Goal: Task Accomplishment & Management: Use online tool/utility

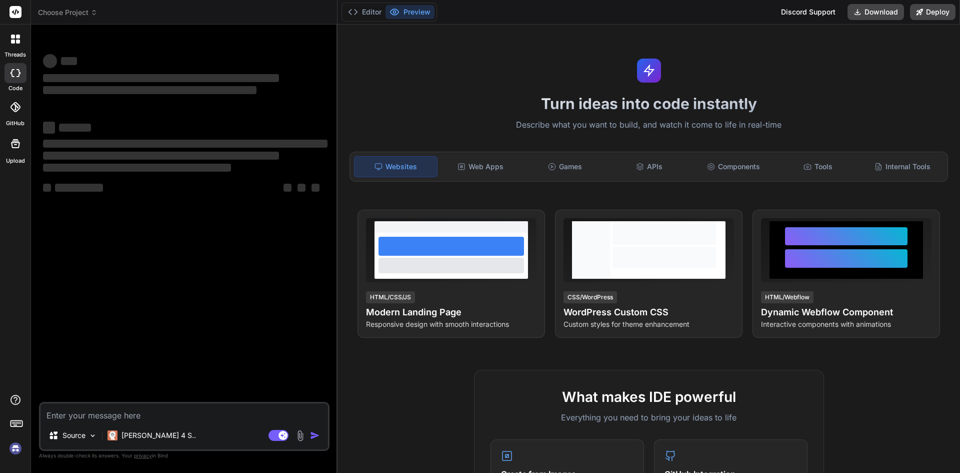
click at [102, 419] on textarea at bounding box center [185, 412] width 288 height 18
click at [54, 419] on textarea at bounding box center [185, 412] width 288 height 18
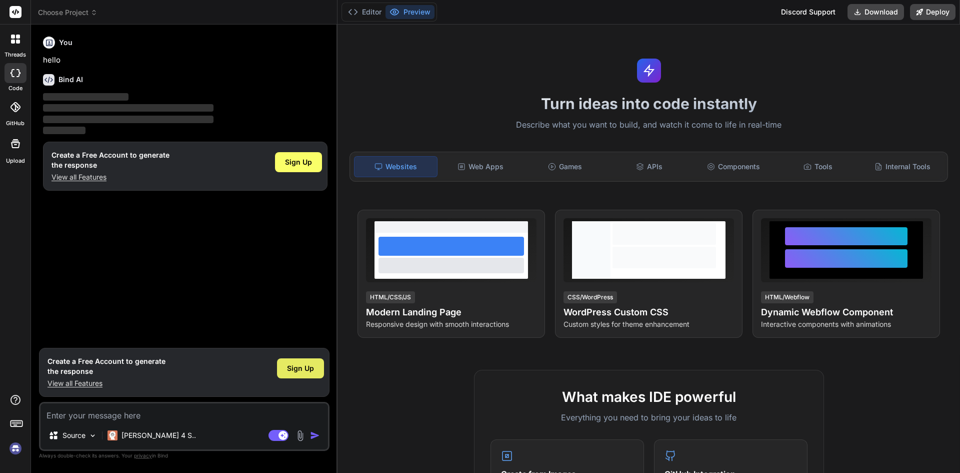
click at [303, 370] on span "Sign Up" at bounding box center [300, 368] width 27 height 10
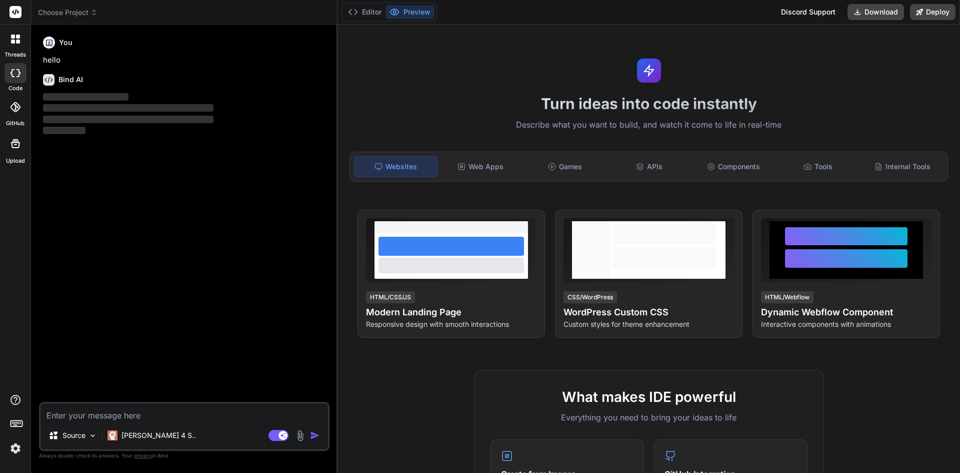
type textarea "x"
click at [141, 405] on textarea at bounding box center [185, 412] width 288 height 18
click at [108, 409] on textarea at bounding box center [185, 412] width 288 height 18
paste textarea "public partial class AddIncidentLabelIdAsForeignKey : Migration { protected ove…"
type textarea "public partial class AddIncidentLabelIdAsForeignKey : Migration { protected ove…"
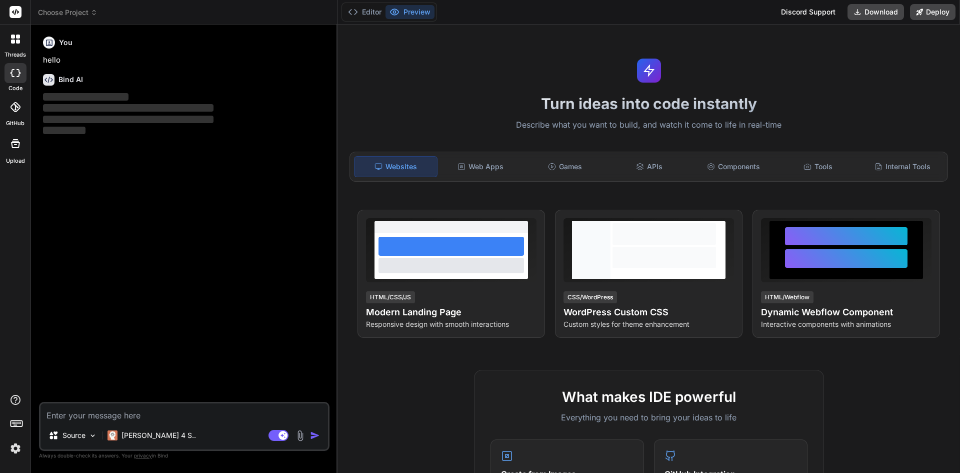
type textarea "x"
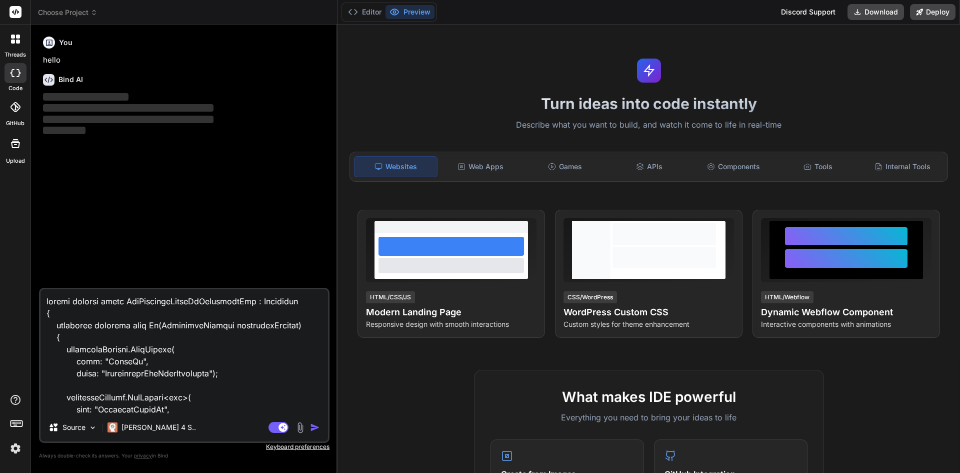
scroll to position [505, 0]
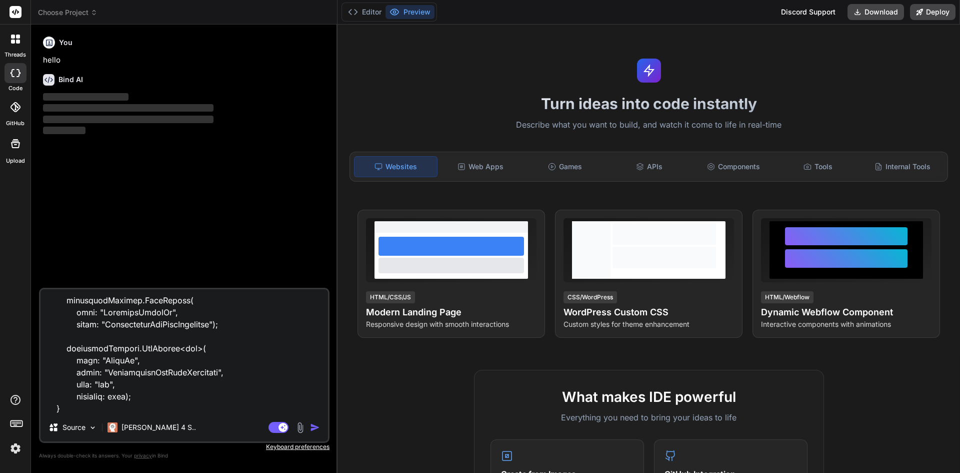
paste textarea "migrationBuilder.Sql( "UPDATE DirectionalBhaInfoIncidents SET IncidentLabelId =…"
type textarea "public partial class AddIncidentLabelIdAsForeignKey : Migration { protected ove…"
type textarea "x"
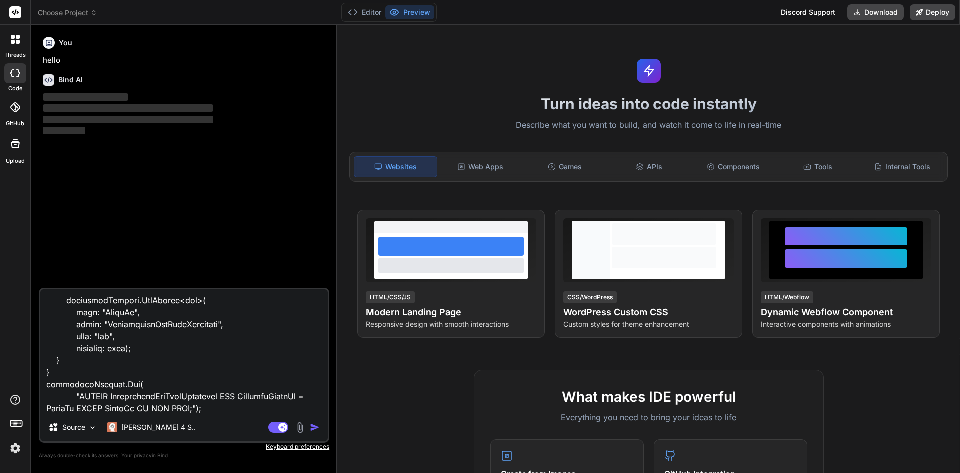
type textarea "public partial class AddIncidentLabelIdAsForeignKey : Migration { protected ove…"
type textarea "x"
type textarea "public partial class AddIncidentLabelIdAsForeignKey : Migration { protected ove…"
type textarea "x"
type textarea "public partial class AddIncidentLabelIdAsForeignKey : Migration { protected ove…"
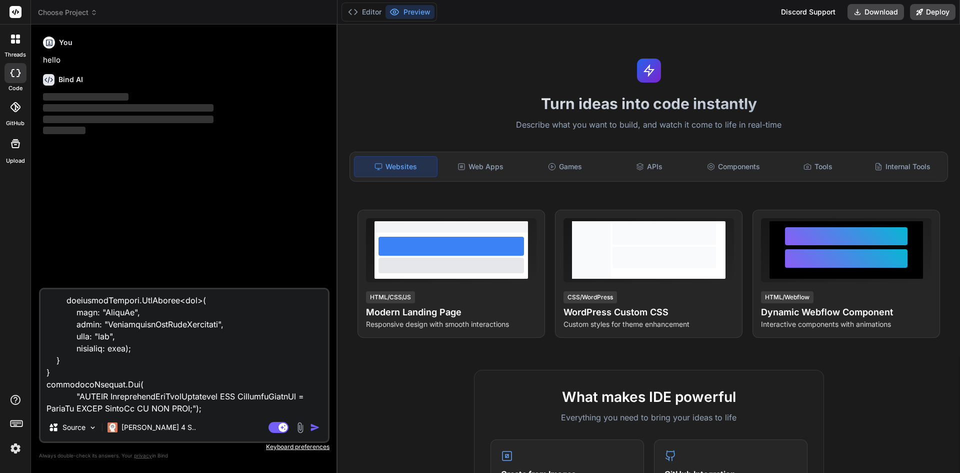
type textarea "x"
type textarea "public partial class AddIncidentLabelIdAsForeignKey : Migration { protected ove…"
type textarea "x"
type textarea "public partial class AddIncidentLabelIdAsForeignKey : Migration { protected ove…"
type textarea "x"
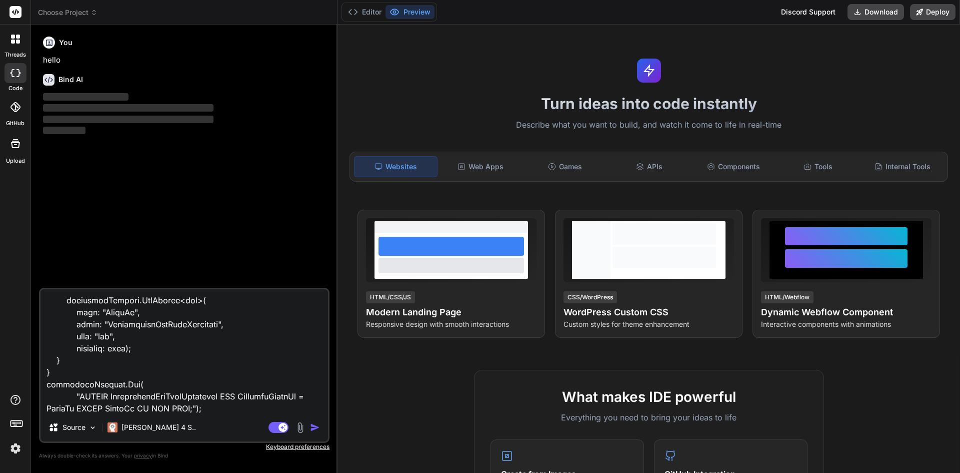
type textarea "public partial class AddIncidentLabelIdAsForeignKey : Migration { protected ove…"
type textarea "x"
type textarea "public partial class AddIncidentLabelIdAsForeignKey : Migration { protected ove…"
type textarea "x"
type textarea "public partial class AddIncidentLabelIdAsForeignKey : Migration { protected ove…"
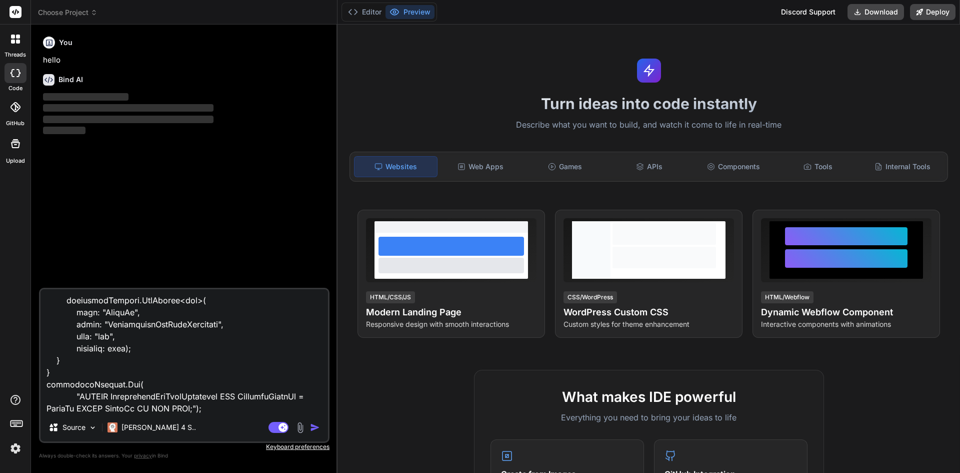
type textarea "x"
type textarea "public partial class AddIncidentLabelIdAsForeignKey : Migration { protected ove…"
type textarea "x"
type textarea "public partial class AddIncidentLabelIdAsForeignKey : Migration { protected ove…"
type textarea "x"
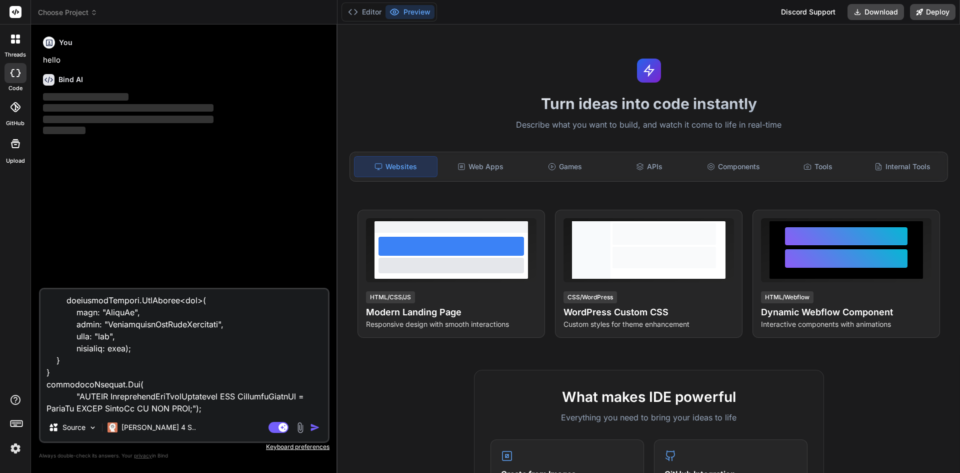
type textarea "public partial class AddIncidentLabelIdAsForeignKey : Migration { protected ove…"
type textarea "x"
type textarea "public partial class AddIncidentLabelIdAsForeignKey : Migration { protected ove…"
type textarea "x"
type textarea "public partial class AddIncidentLabelIdAsForeignKey : Migration { protected ove…"
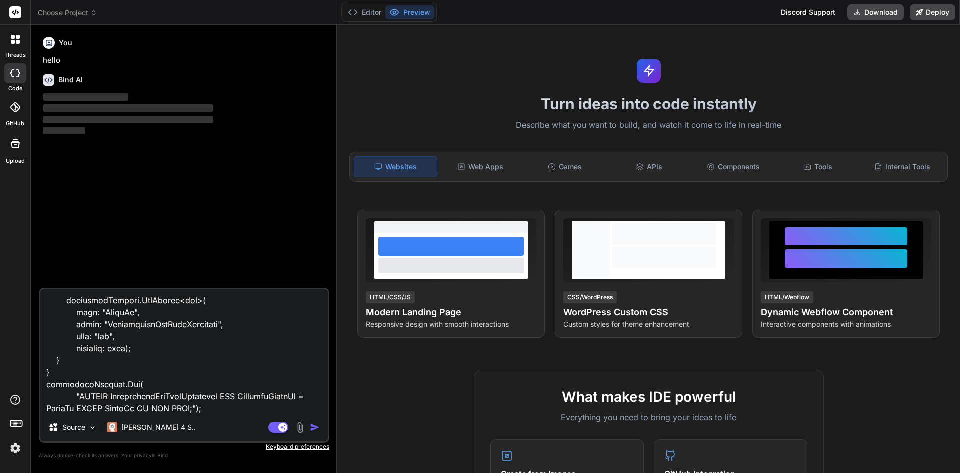
type textarea "x"
type textarea "public partial class AddIncidentLabelIdAsForeignKey : Migration { protected ove…"
type textarea "x"
type textarea "public partial class AddIncidentLabelIdAsForeignKey : Migration { protected ove…"
type textarea "x"
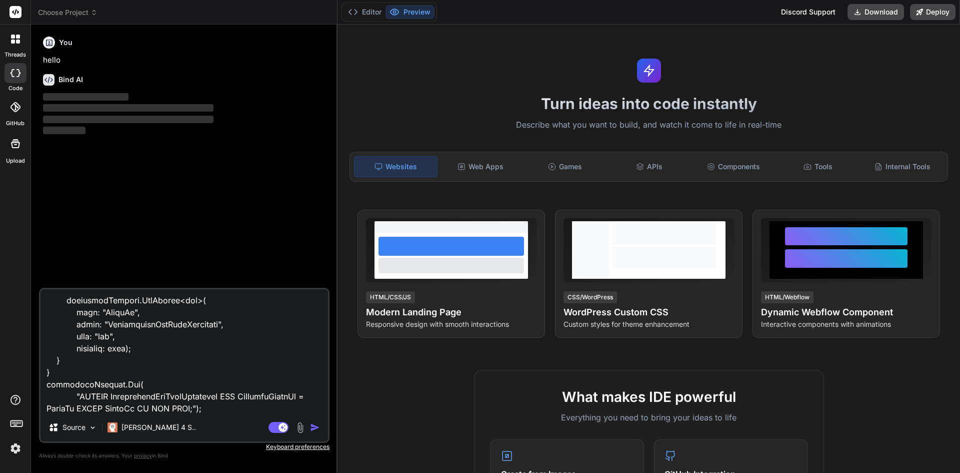
type textarea "public partial class AddIncidentLabelIdAsForeignKey : Migration { protected ove…"
type textarea "x"
type textarea "public partial class AddIncidentLabelIdAsForeignKey : Migration { protected ove…"
type textarea "x"
type textarea "public partial class AddIncidentLabelIdAsForeignKey : Migration { protected ove…"
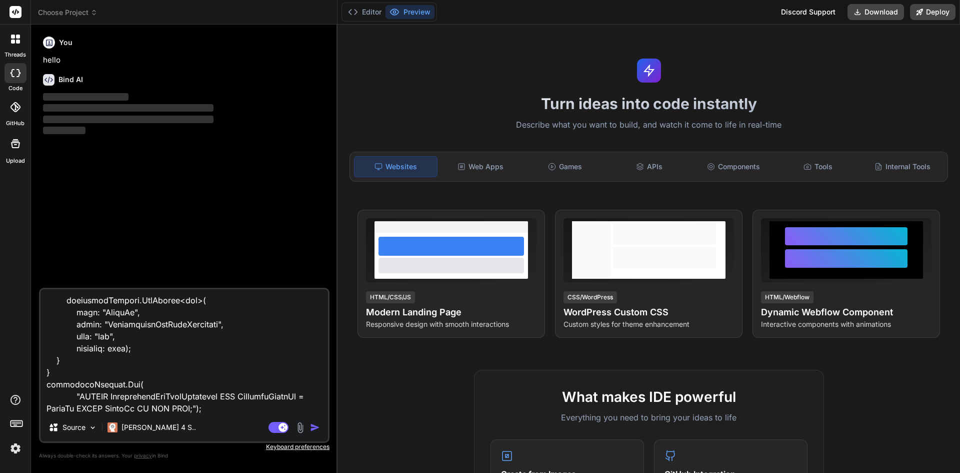
type textarea "x"
type textarea "public partial class AddIncidentLabelIdAsForeignKey : Migration { protected ove…"
type textarea "x"
type textarea "public partial class AddIncidentLabelIdAsForeignKey : Migration { protected ove…"
click at [316, 429] on img "button" at bounding box center [315, 427] width 10 height 10
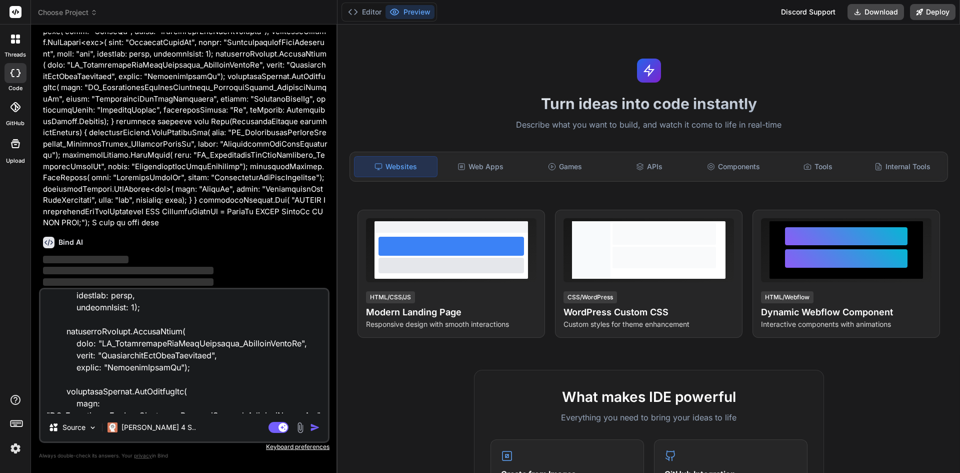
scroll to position [300, 0]
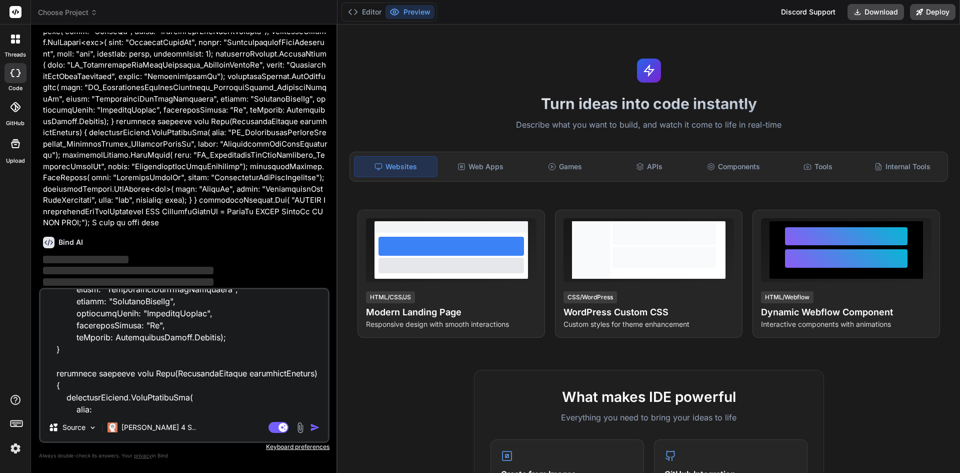
click at [317, 427] on img "button" at bounding box center [315, 427] width 10 height 10
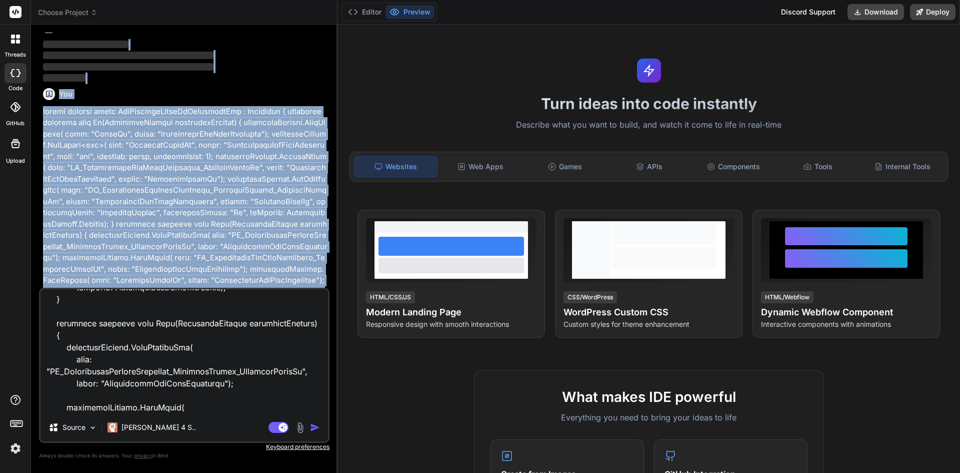
scroll to position [0, 0]
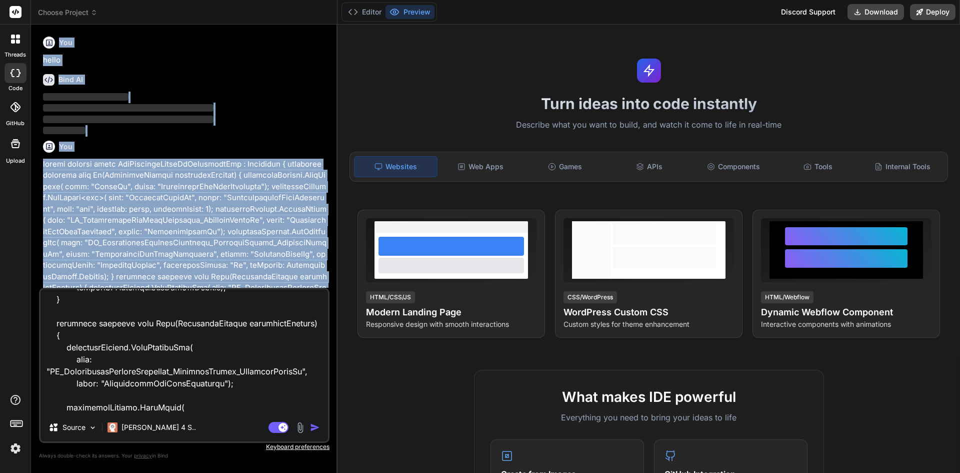
drag, startPoint x: 130, startPoint y: 173, endPoint x: 39, endPoint y: 27, distance: 171.6
click at [39, 27] on div "Bind AI Web Search Created with Pixso. Code Generator You hello Bind AI ‌ ‌ ‌ ‌…" at bounding box center [184, 249] width 307 height 448
click at [172, 74] on div "Bind AI" at bounding box center [185, 80] width 285 height 12
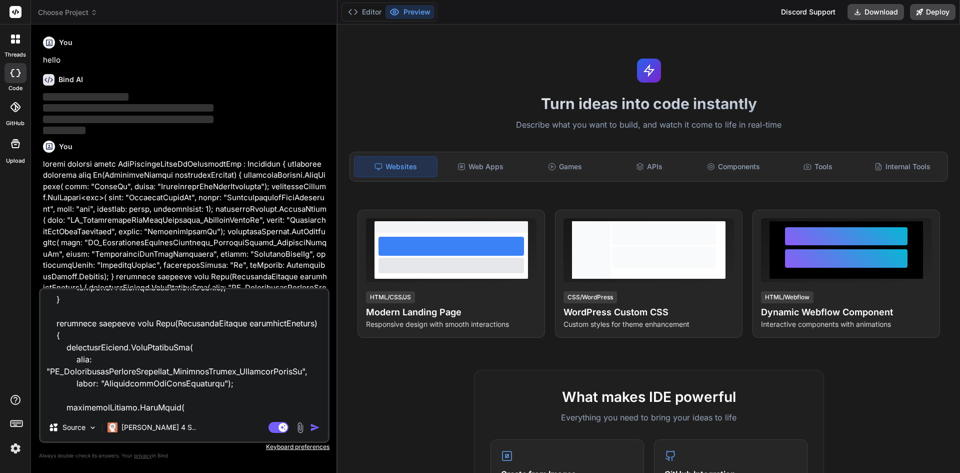
click at [20, 74] on icon at bounding box center [16, 73] width 10 height 8
click at [84, 430] on p "Source" at bounding box center [74, 427] width 23 height 10
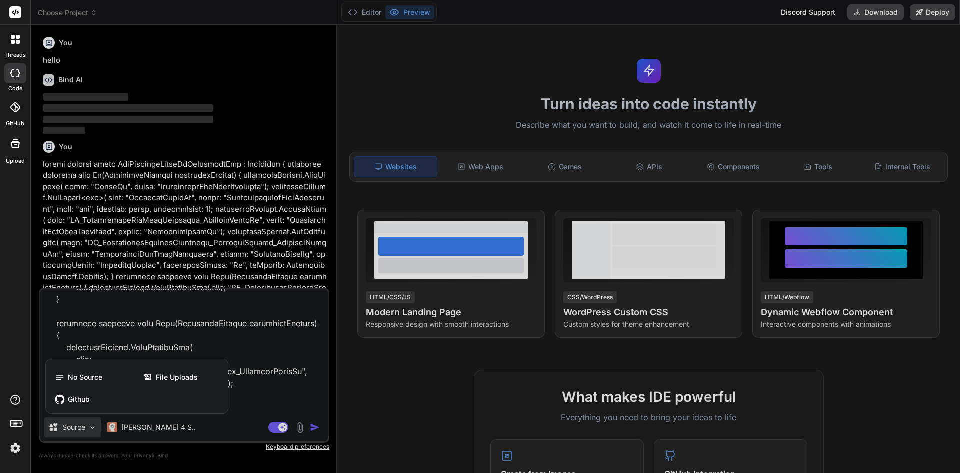
click at [208, 156] on div at bounding box center [480, 236] width 960 height 473
type textarea "x"
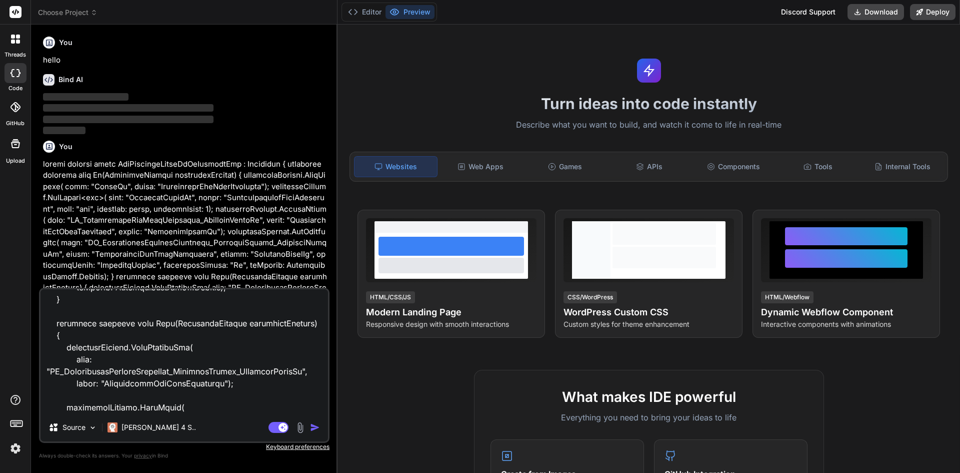
click at [18, 41] on icon at bounding box center [18, 42] width 4 height 4
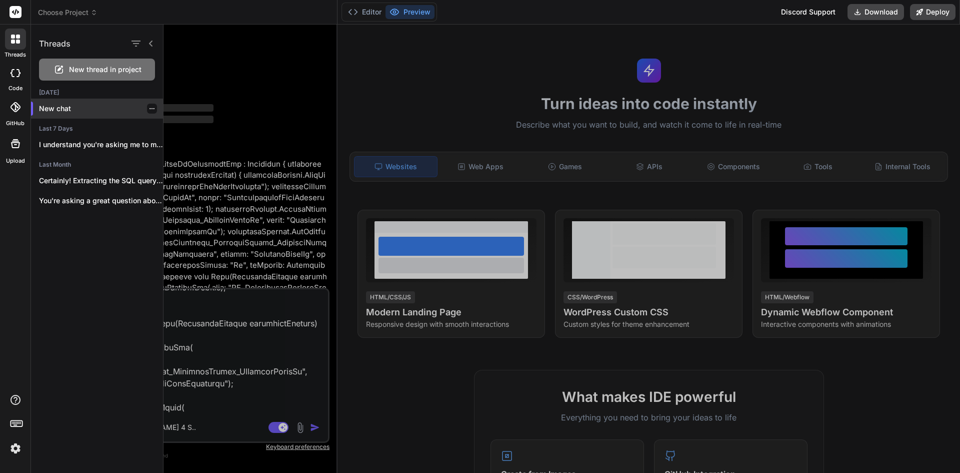
click at [70, 109] on p "New chat" at bounding box center [101, 109] width 124 height 10
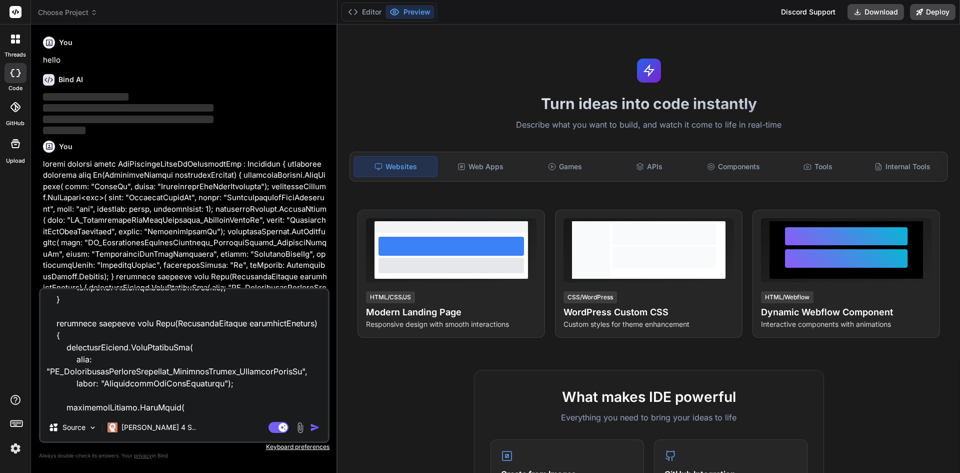
click at [305, 425] on img at bounding box center [301, 428] width 12 height 12
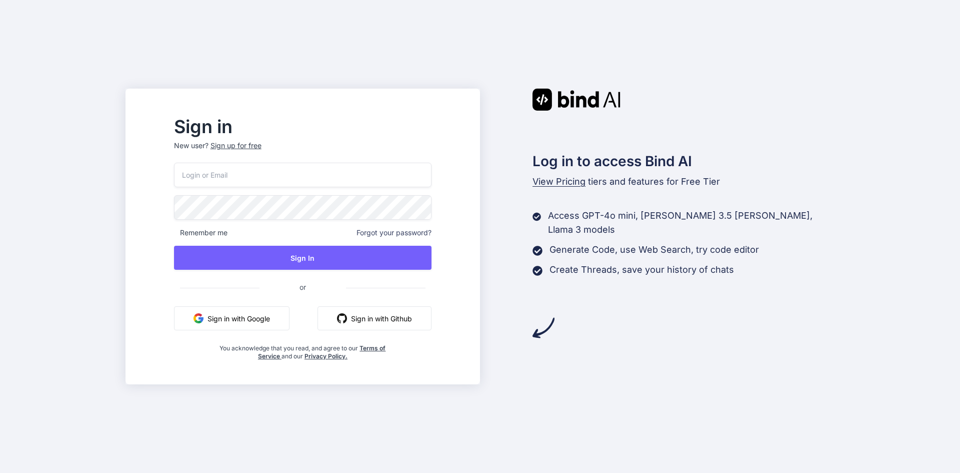
click at [257, 178] on input "email" at bounding box center [303, 175] width 258 height 25
type input "p"
type input "[EMAIL_ADDRESS][DOMAIN_NAME]"
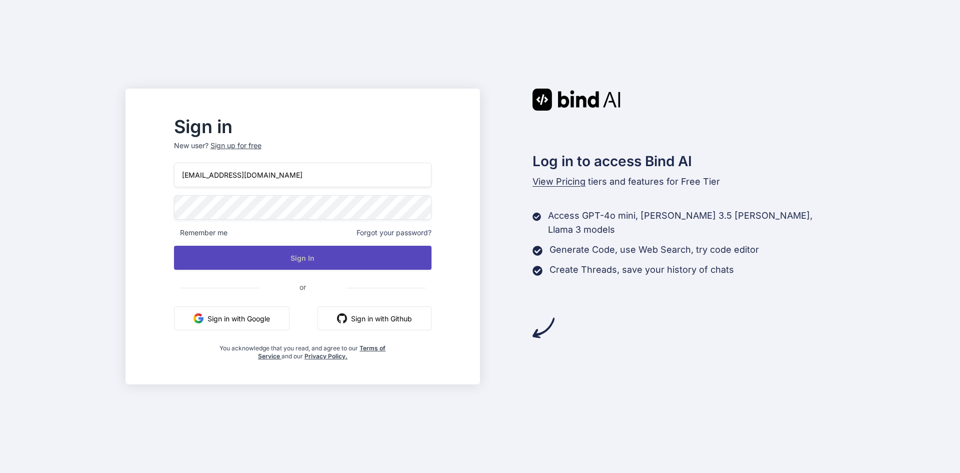
click at [356, 263] on button "Sign In" at bounding box center [303, 258] width 258 height 24
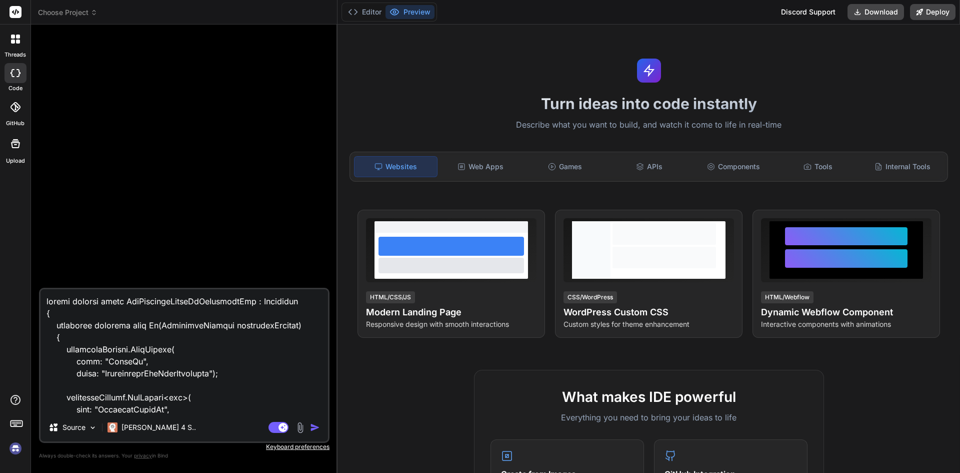
click at [17, 443] on img at bounding box center [15, 448] width 17 height 17
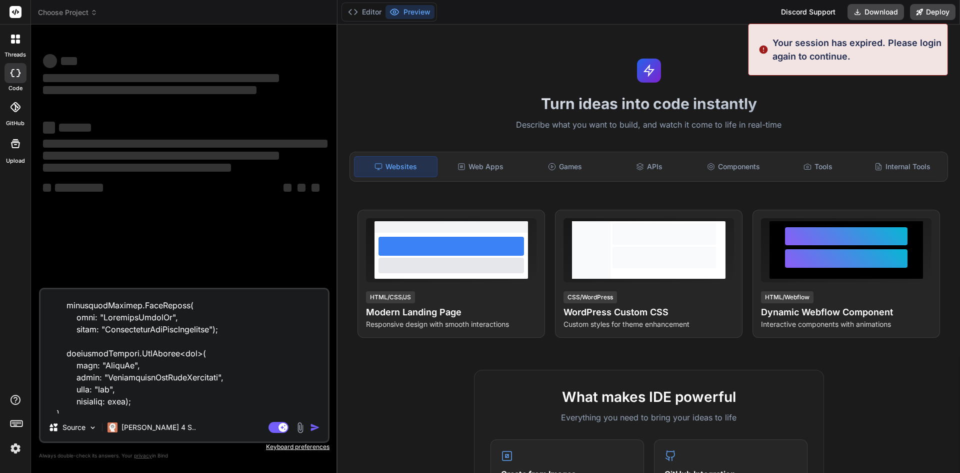
scroll to position [554, 0]
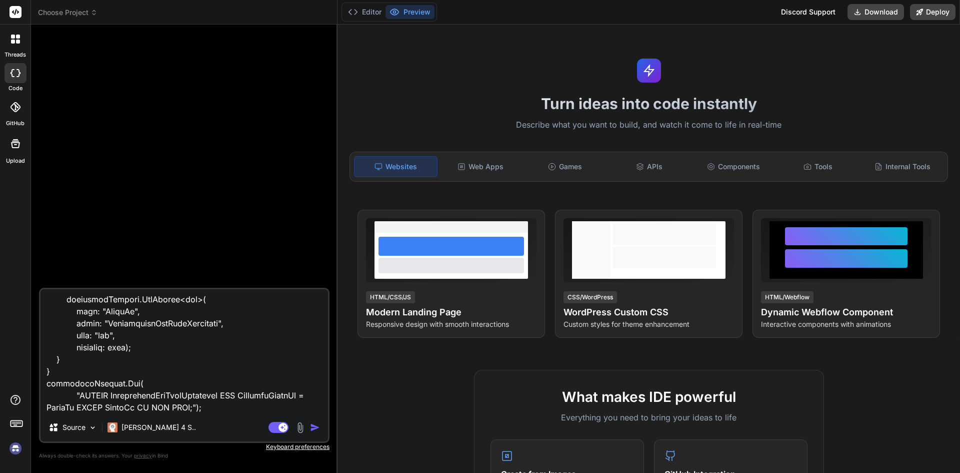
click at [314, 430] on img "button" at bounding box center [315, 427] width 10 height 10
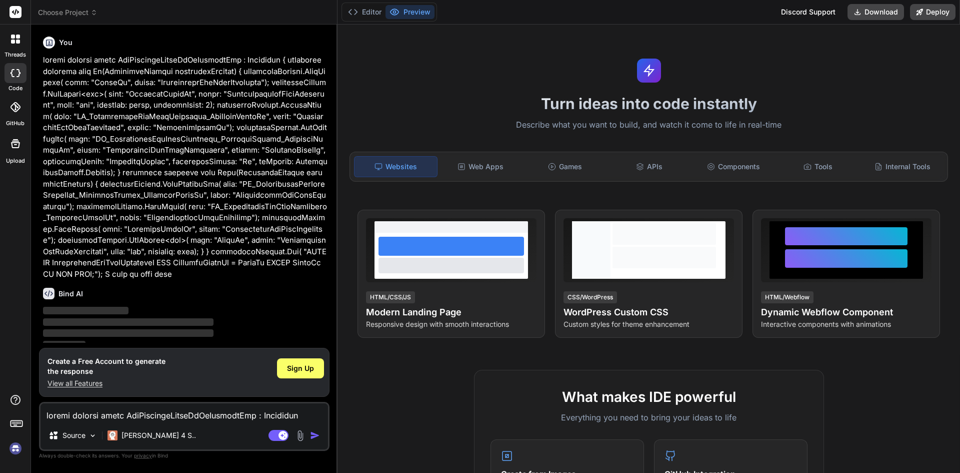
scroll to position [56, 0]
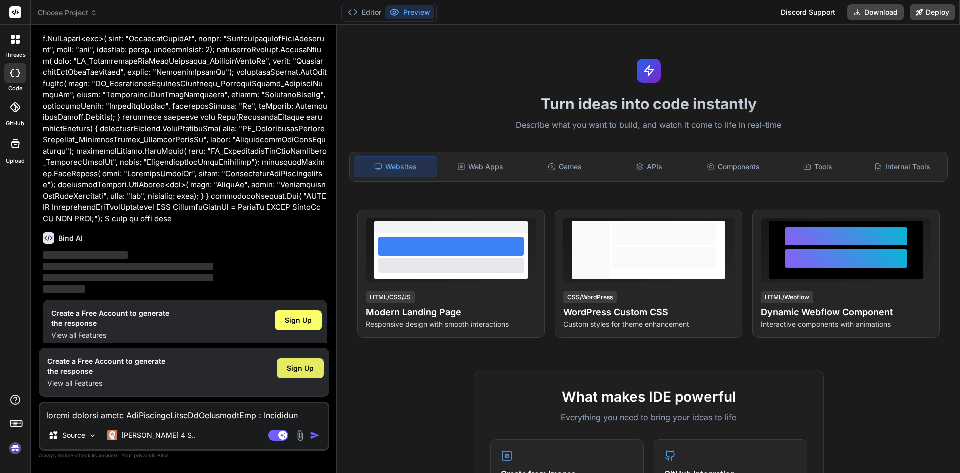
click at [304, 367] on span "Sign Up" at bounding box center [300, 368] width 27 height 10
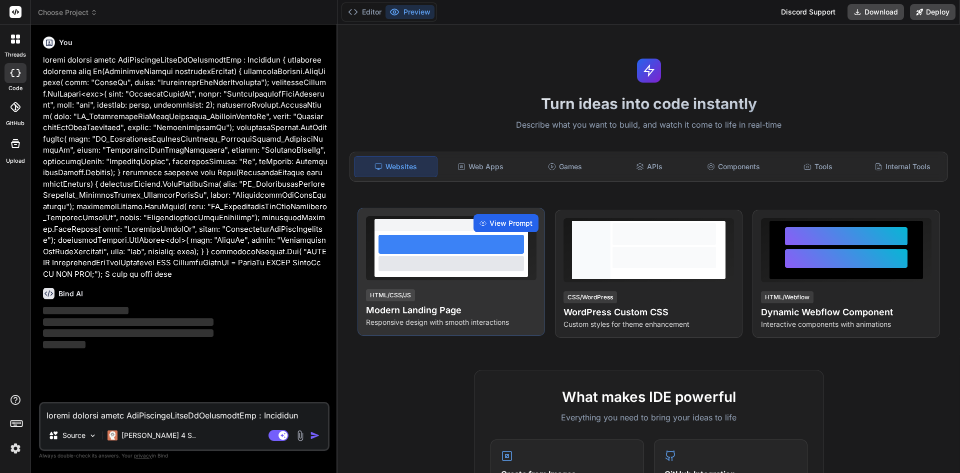
scroll to position [0, 0]
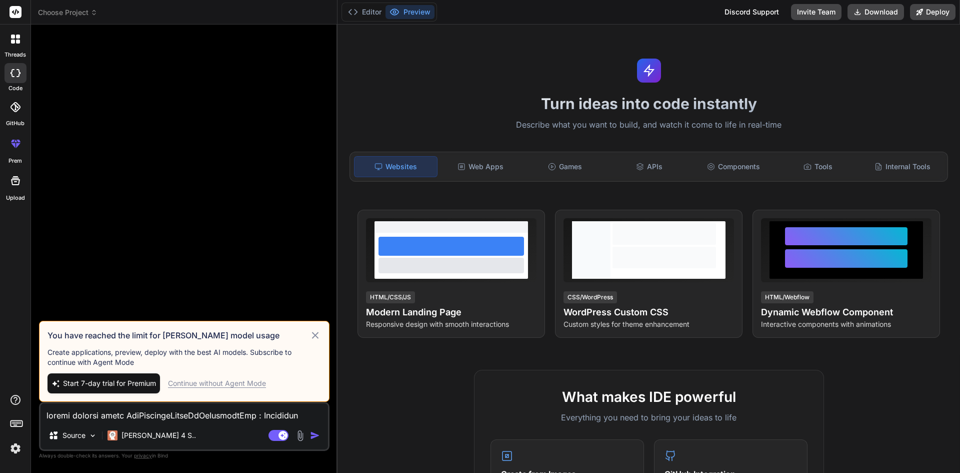
click at [234, 382] on div "Continue without Agent Mode" at bounding box center [217, 383] width 98 height 10
type textarea "x"
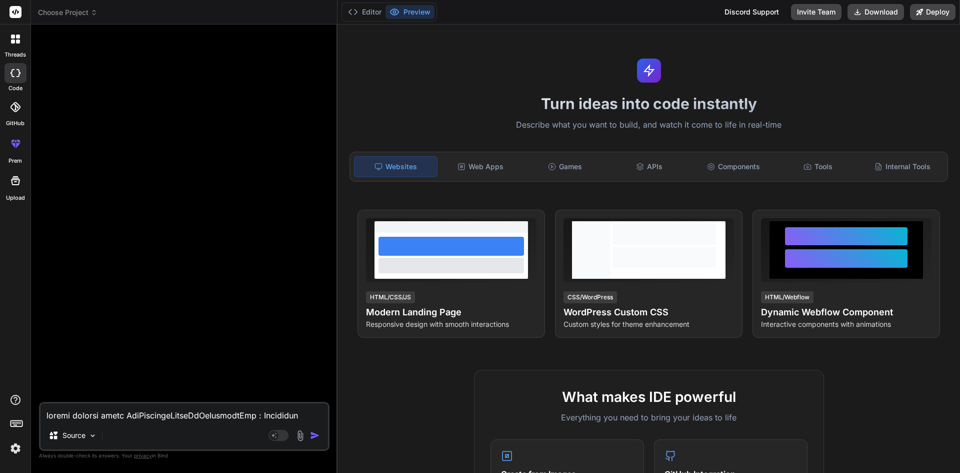
click at [132, 415] on textarea at bounding box center [185, 412] width 288 height 18
paste textarea "622,623"
type textarea "622,623"
type textarea "x"
drag, startPoint x: 87, startPoint y: 420, endPoint x: 47, endPoint y: 419, distance: 40.0
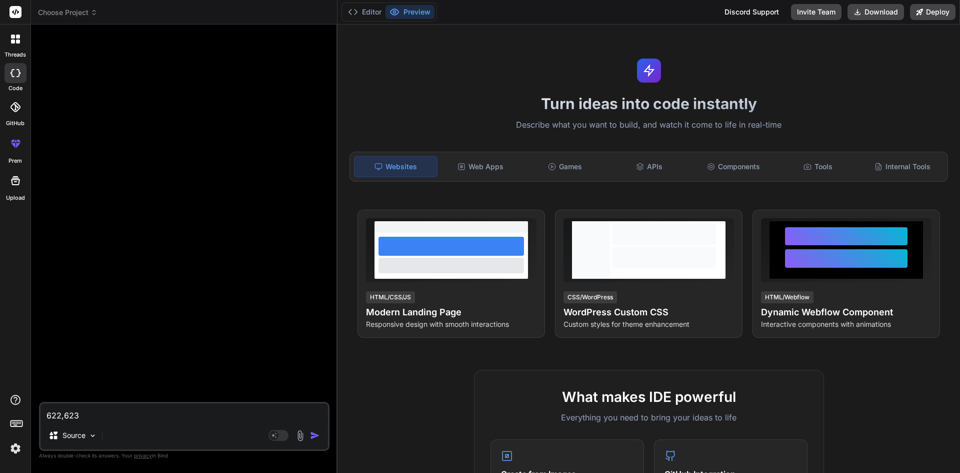
click at [47, 419] on textarea "622,623" at bounding box center [185, 412] width 288 height 18
type textarea "x"
click at [114, 419] on textarea at bounding box center [185, 412] width 288 height 18
paste textarea "public partial class AddIncidentLabelIdAsForeignKey : Migration { protected ove…"
type textarea "public partial class AddIncidentLabelIdAsForeignKey : Migration { protected ove…"
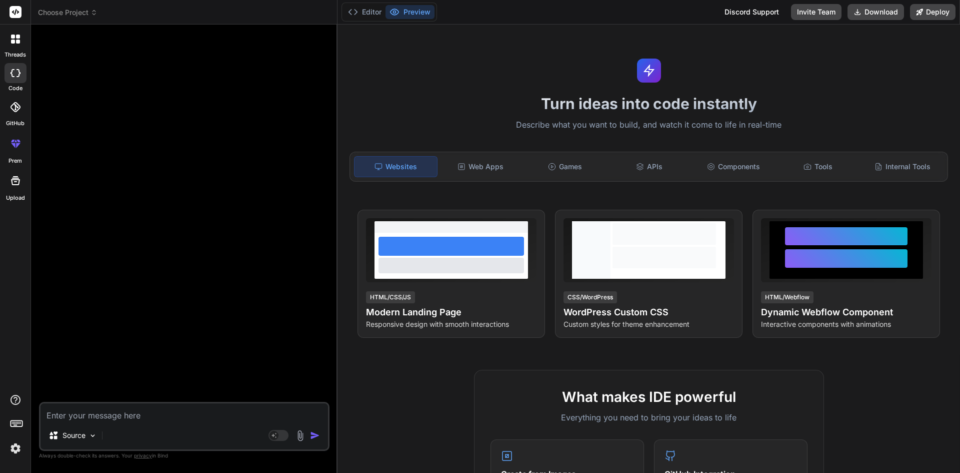
type textarea "x"
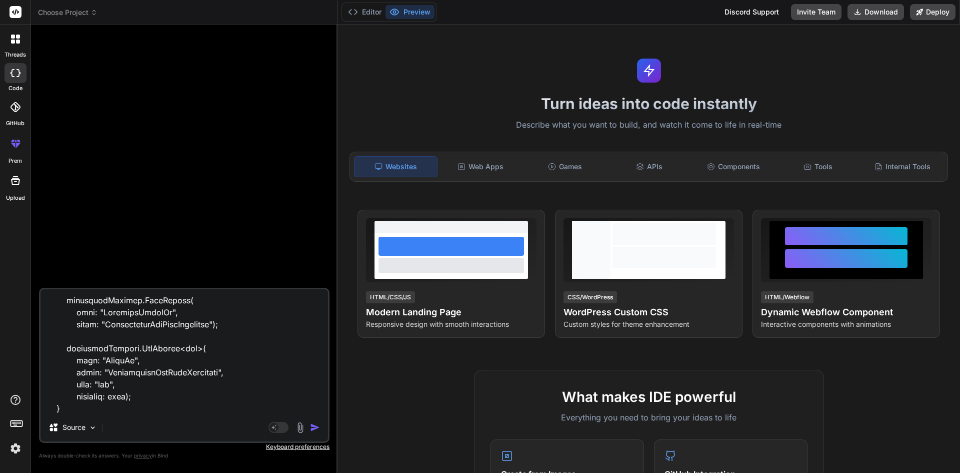
paste textarea "migrationBuilder.Sql( "UPDATE DirectionalBhaInfoIncidents SET IncidentLabelId =…"
type textarea "public partial class AddIncidentLabelIdAsForeignKey : Migration { protected ove…"
type textarea "x"
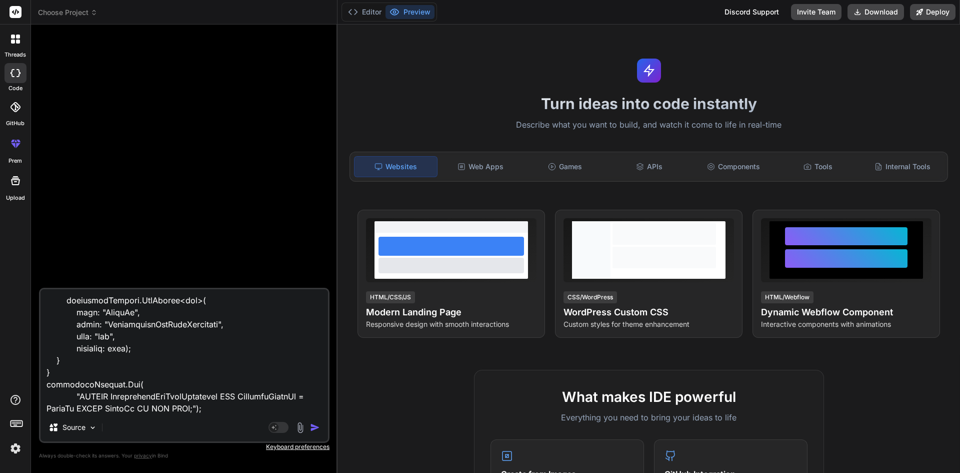
type textarea "public partial class AddIncidentLabelIdAsForeignKey : Migration { protected ove…"
type textarea "x"
type textarea "public partial class AddIncidentLabelIdAsForeignKey : Migration { protected ove…"
type textarea "x"
type textarea "public partial class AddIncidentLabelIdAsForeignKey : Migration { protected ove…"
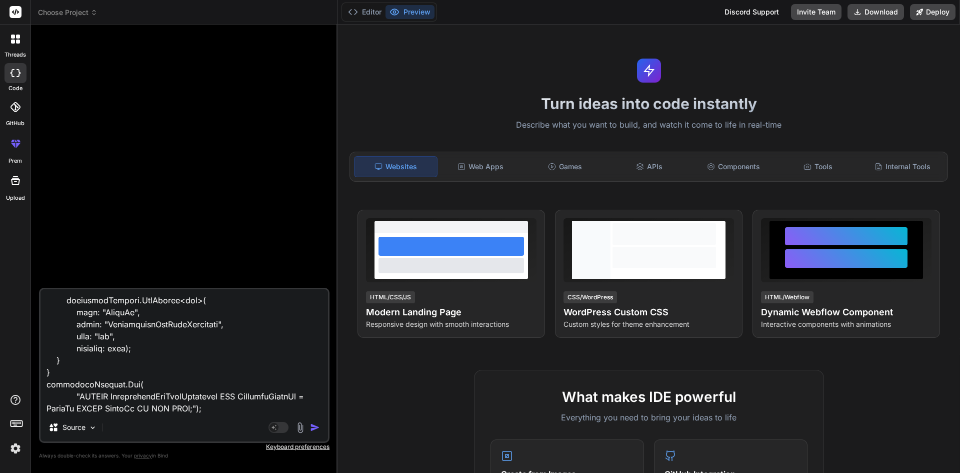
type textarea "x"
type textarea "public partial class AddIncidentLabelIdAsForeignKey : Migration { protected ove…"
type textarea "x"
type textarea "public partial class AddIncidentLabelIdAsForeignKey : Migration { protected ove…"
type textarea "x"
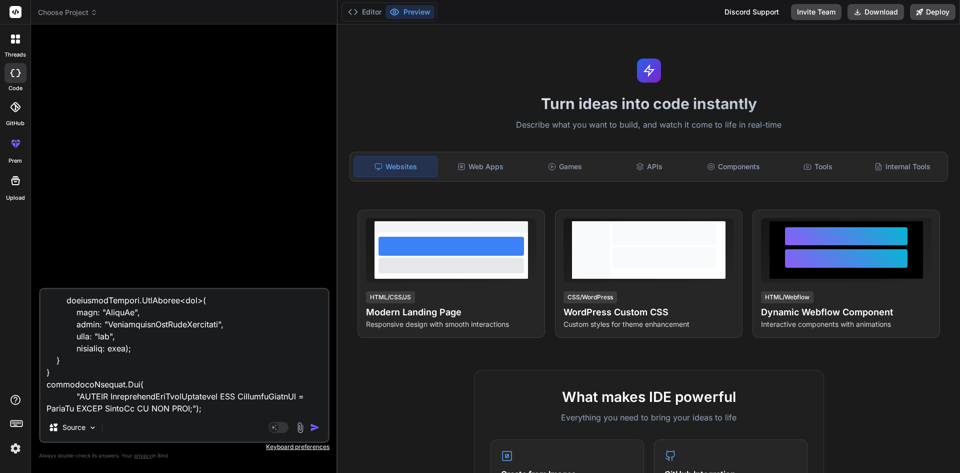
type textarea "public partial class AddIncidentLabelIdAsForeignKey : Migration { protected ove…"
type textarea "x"
type textarea "public partial class AddIncidentLabelIdAsForeignKey : Migration { protected ove…"
type textarea "x"
type textarea "public partial class AddIncidentLabelIdAsForeignKey : Migration { protected ove…"
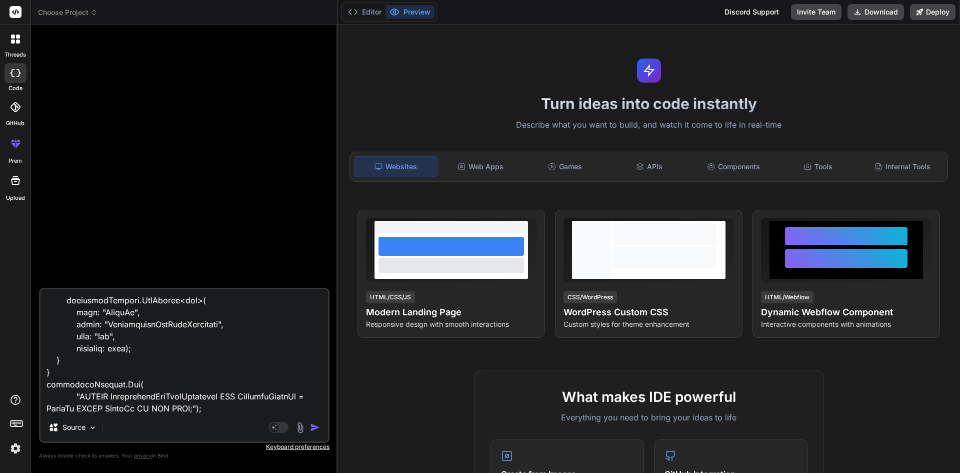
type textarea "x"
type textarea "public partial class AddIncidentLabelIdAsForeignKey : Migration { protected ove…"
type textarea "x"
type textarea "public partial class AddIncidentLabelIdAsForeignKey : Migration { protected ove…"
type textarea "x"
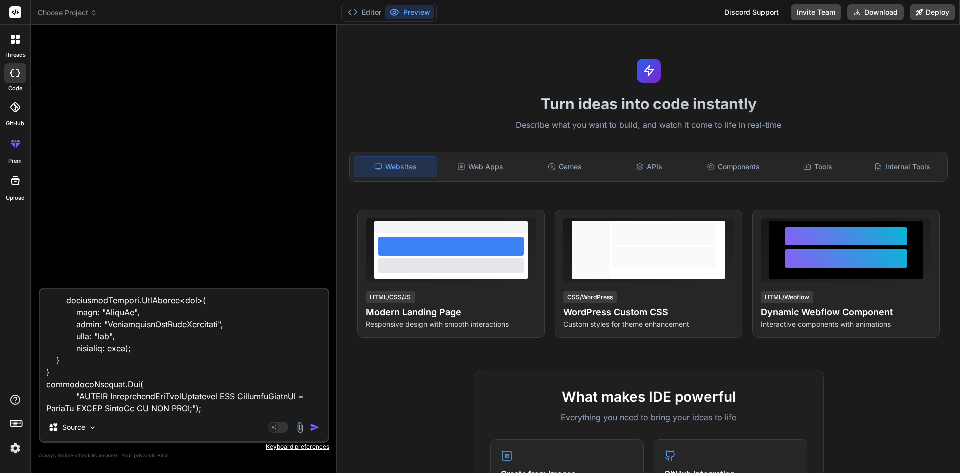
type textarea "public partial class AddIncidentLabelIdAsForeignKey : Migration { protected ove…"
type textarea "x"
type textarea "public partial class AddIncidentLabelIdAsForeignKey : Migration { protected ove…"
type textarea "x"
type textarea "public partial class AddIncidentLabelIdAsForeignKey : Migration { protected ove…"
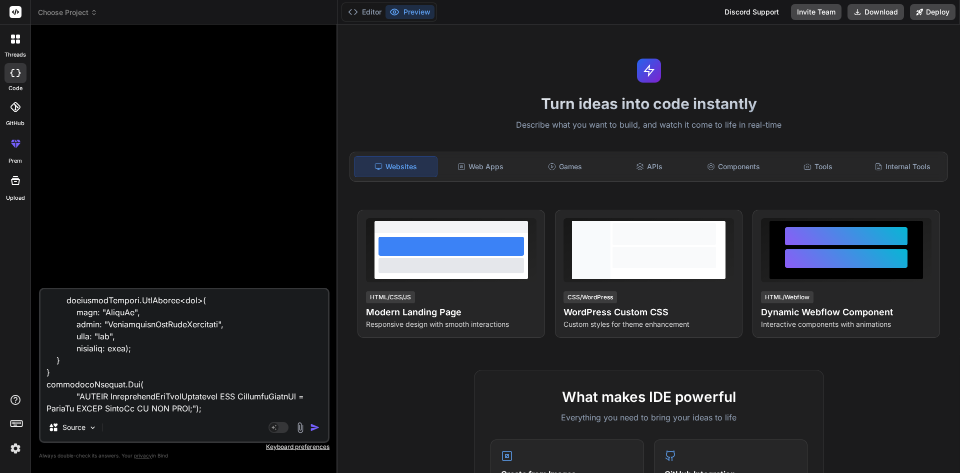
type textarea "x"
type textarea "public partial class AddIncidentLabelIdAsForeignKey : Migration { protected ove…"
type textarea "x"
type textarea "public partial class AddIncidentLabelIdAsForeignKey : Migration { protected ove…"
type textarea "x"
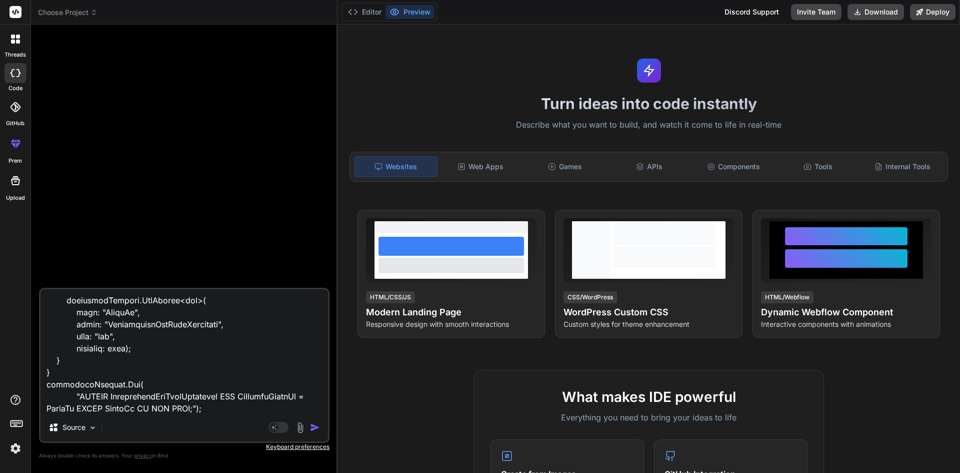
type textarea "public partial class AddIncidentLabelIdAsForeignKey : Migration { protected ove…"
type textarea "x"
type textarea "public partial class AddIncidentLabelIdAsForeignKey : Migration { protected ove…"
type textarea "x"
type textarea "public partial class AddIncidentLabelIdAsForeignKey : Migration { protected ove…"
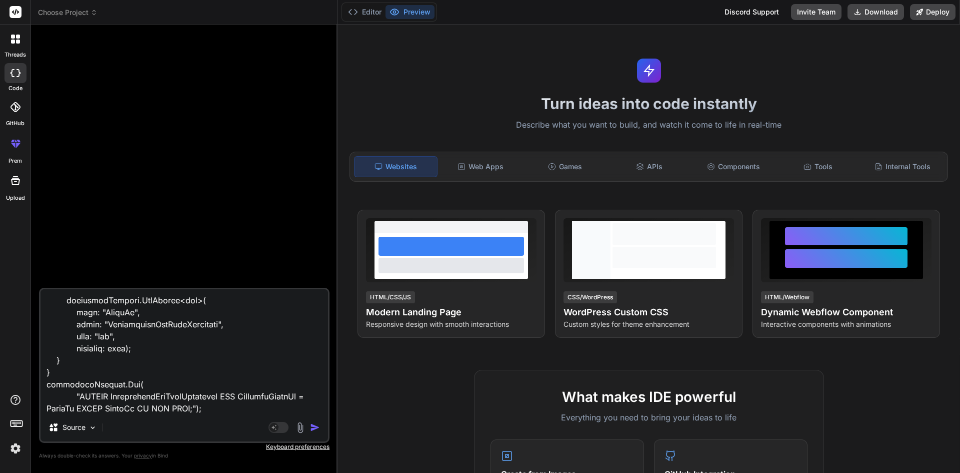
type textarea "x"
type textarea "public partial class AddIncidentLabelIdAsForeignKey : Migration { protected ove…"
type textarea "x"
type textarea "public partial class AddIncidentLabelIdAsForeignKey : Migration { protected ove…"
type textarea "x"
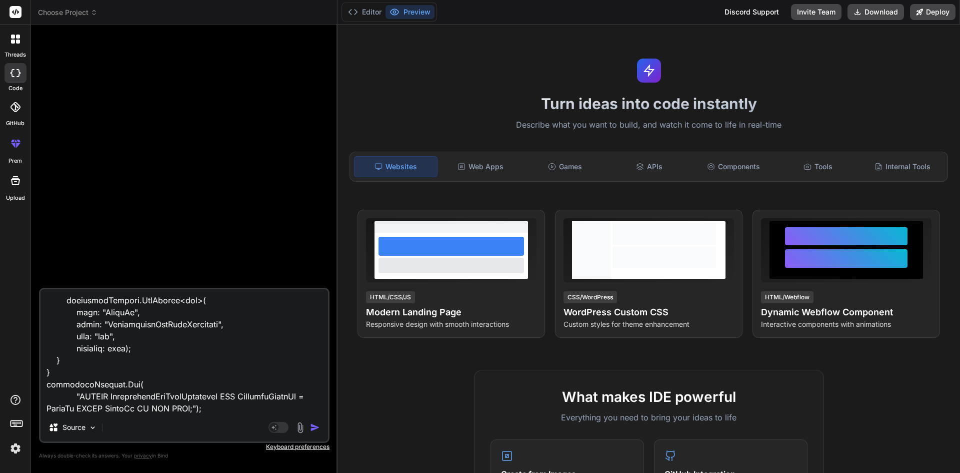
type textarea "public partial class AddIncidentLabelIdAsForeignKey : Migration { protected ove…"
type textarea "x"
type textarea "public partial class AddIncidentLabelIdAsForeignKey : Migration { protected ove…"
type textarea "x"
type textarea "public partial class AddIncidentLabelIdAsForeignKey : Migration { protected ove…"
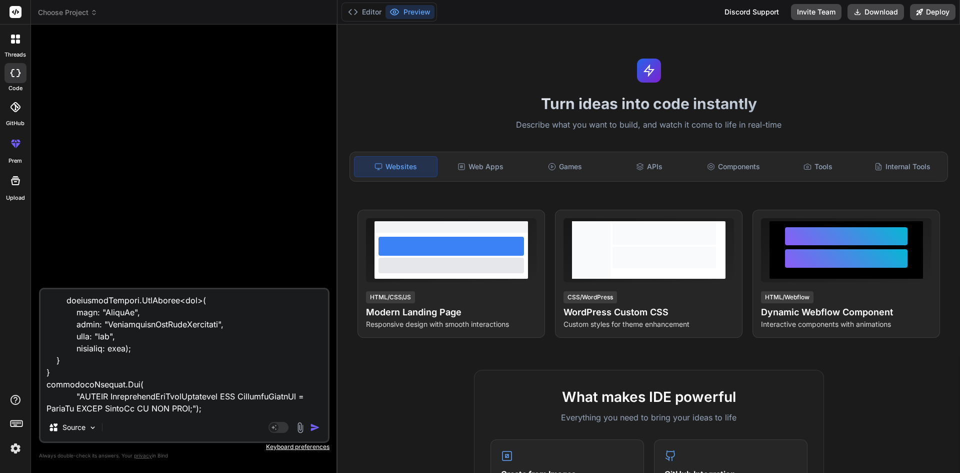
type textarea "x"
type textarea "public partial class AddIncidentLabelIdAsForeignKey : Migration { protected ove…"
type textarea "x"
type textarea "public partial class AddIncidentLabelIdAsForeignKey : Migration { protected ove…"
type textarea "x"
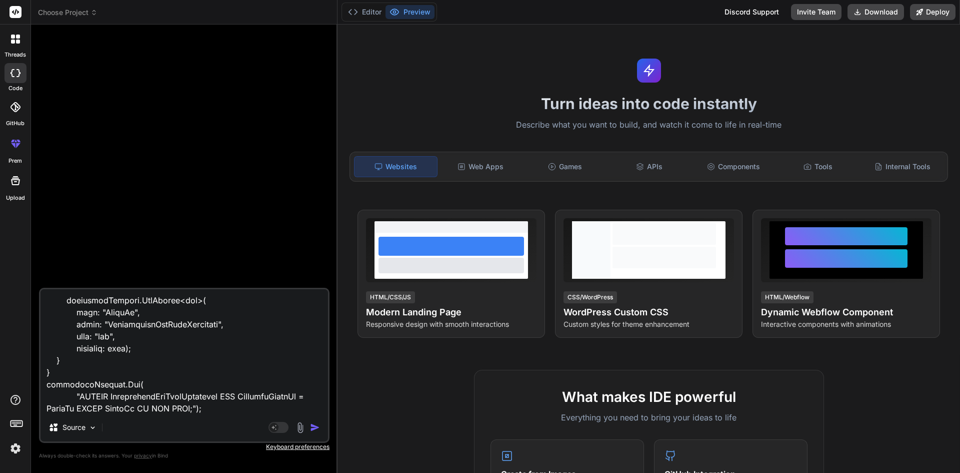
type textarea "public partial class AddIncidentLabelIdAsForeignKey : Migration { protected ove…"
type textarea "x"
type textarea "public partial class AddIncidentLabelIdAsForeignKey : Migration { protected ove…"
type textarea "x"
type textarea "public partial class AddIncidentLabelIdAsForeignKey : Migration { protected ove…"
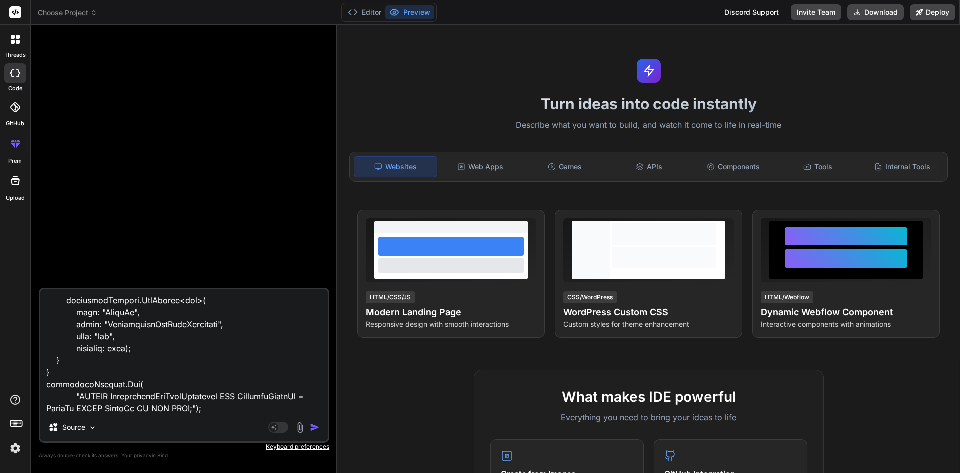
type textarea "x"
type textarea "public partial class AddIncidentLabelIdAsForeignKey : Migration { protected ove…"
type textarea "x"
type textarea "public partial class AddIncidentLabelIdAsForeignKey : Migration { protected ove…"
type textarea "x"
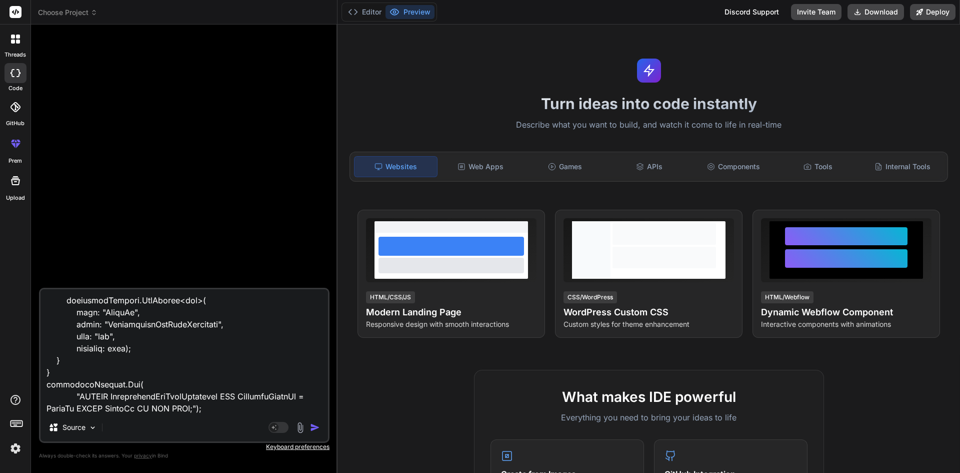
type textarea "public partial class AddIncidentLabelIdAsForeignKey : Migration { protected ove…"
type textarea "x"
type textarea "public partial class AddIncidentLabelIdAsForeignKey : Migration { protected ove…"
type textarea "x"
type textarea "public partial class AddIncidentLabelIdAsForeignKey : Migration { protected ove…"
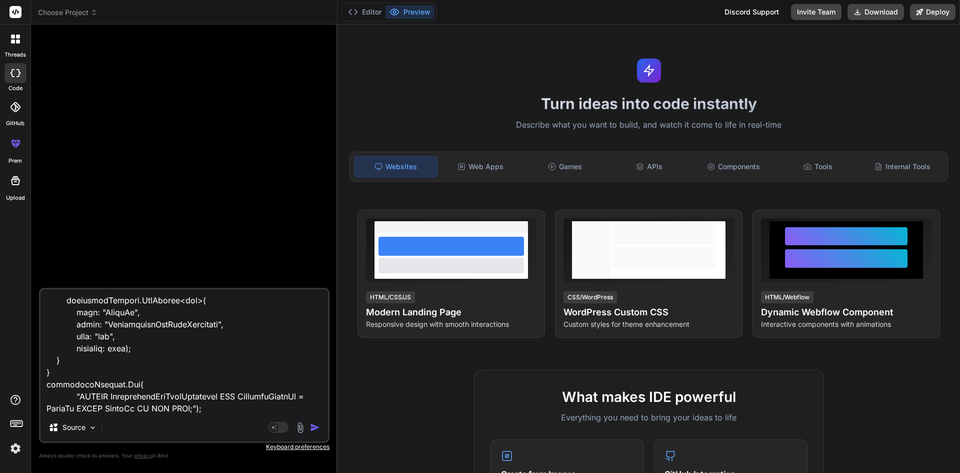
type textarea "x"
type textarea "public partial class AddIncidentLabelIdAsForeignKey : Migration { protected ove…"
type textarea "x"
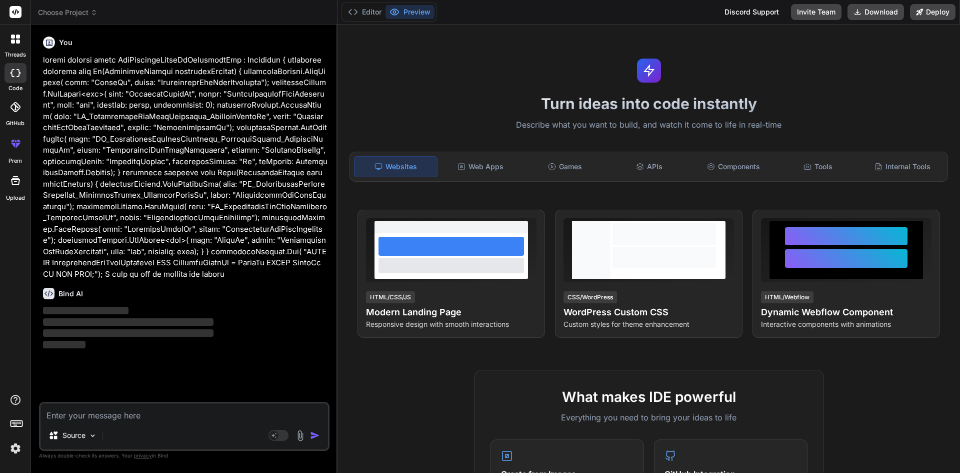
scroll to position [0, 0]
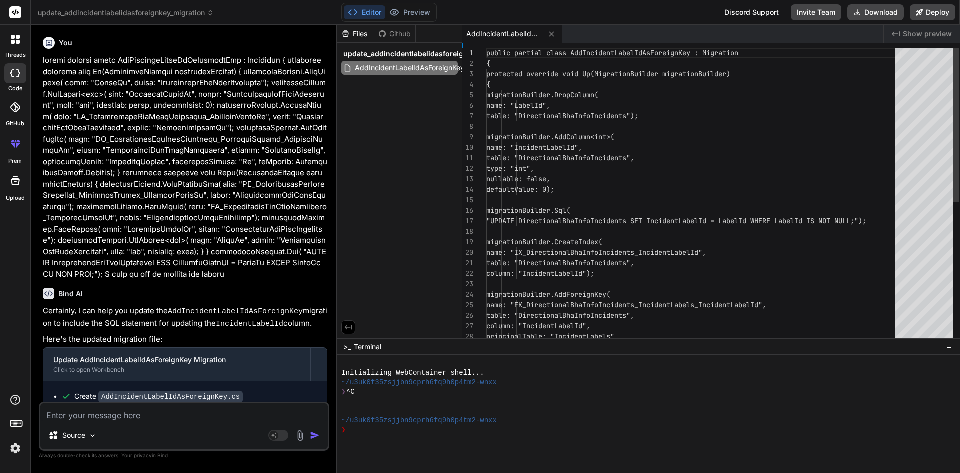
type textarea "x"
click at [190, 288] on div "Bind AI" at bounding box center [185, 294] width 285 height 12
click at [317, 437] on img "button" at bounding box center [315, 435] width 10 height 10
click at [86, 391] on div "Create AddIncidentLabelIdAsForeignKey.cs" at bounding box center [159, 396] width 169 height 11
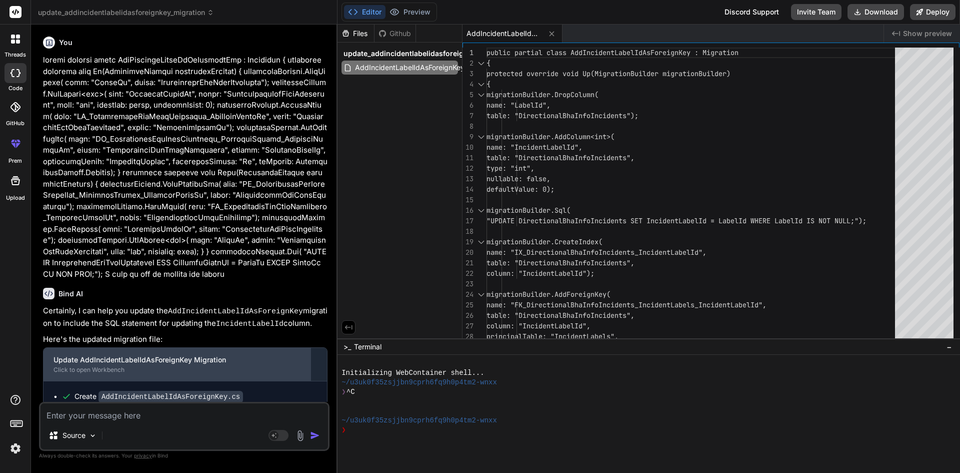
click at [160, 352] on div "Update AddIncidentLabelIdAsForeignKey Migration Click to open Workbench" at bounding box center [177, 364] width 267 height 33
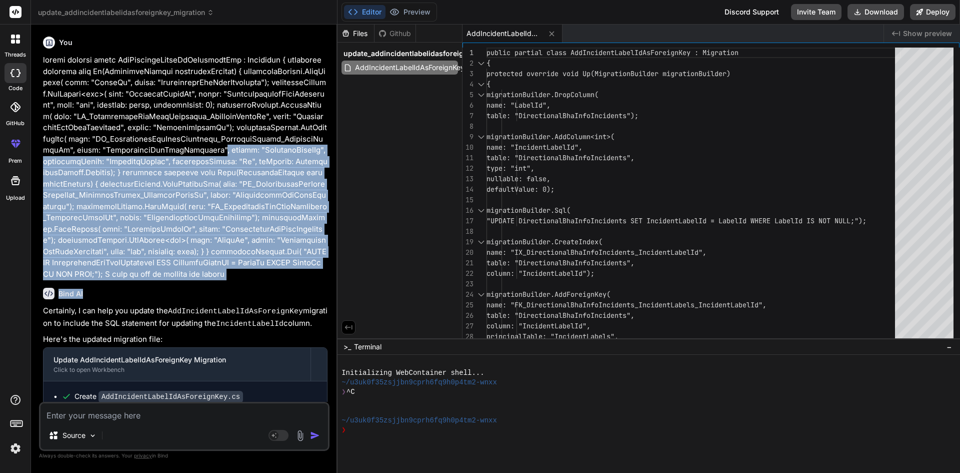
drag, startPoint x: 205, startPoint y: 269, endPoint x: 76, endPoint y: 148, distance: 177.3
click at [76, 148] on div "You Bind AI Certainly, I can help you update the AddIncidentLabelIdAsForeignKey…" at bounding box center [185, 217] width 289 height 369
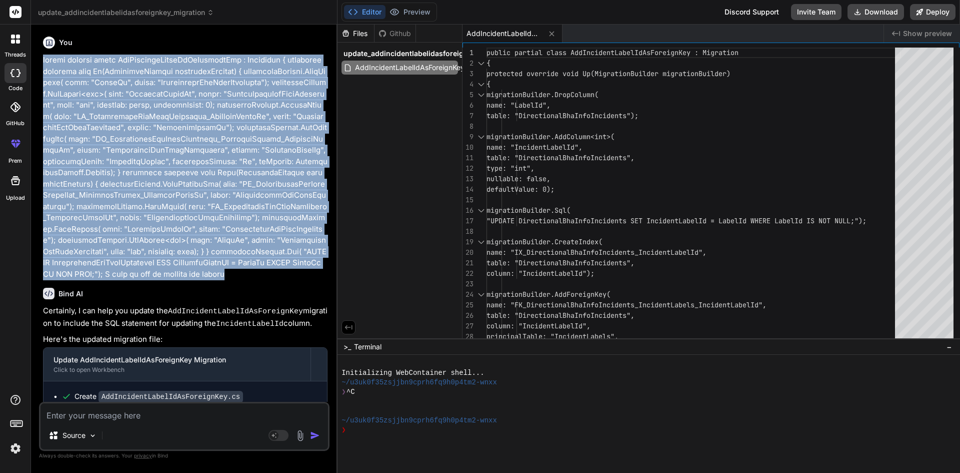
drag, startPoint x: 44, startPoint y: 58, endPoint x: 203, endPoint y: 262, distance: 258.6
click at [203, 262] on p at bounding box center [185, 167] width 285 height 225
copy p "public partial class AddIncidentLabelIdAsForeignKey : Migration { protected ove…"
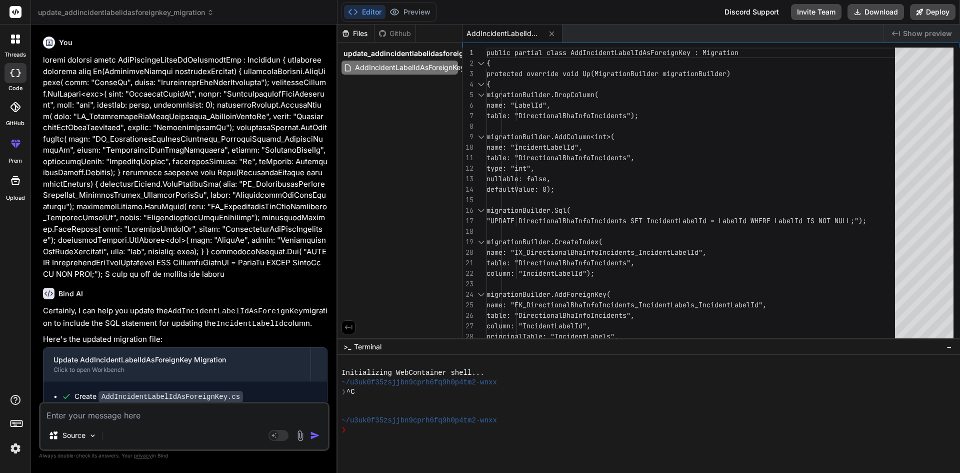
click at [126, 413] on textarea at bounding box center [185, 412] width 288 height 18
paste textarea "public partial class AddIncidentLabelIdAsForeignKey : Migration { protected ove…"
type textarea "public partial class AddIncidentLabelIdAsForeignKey : Migration { protected ove…"
type textarea "x"
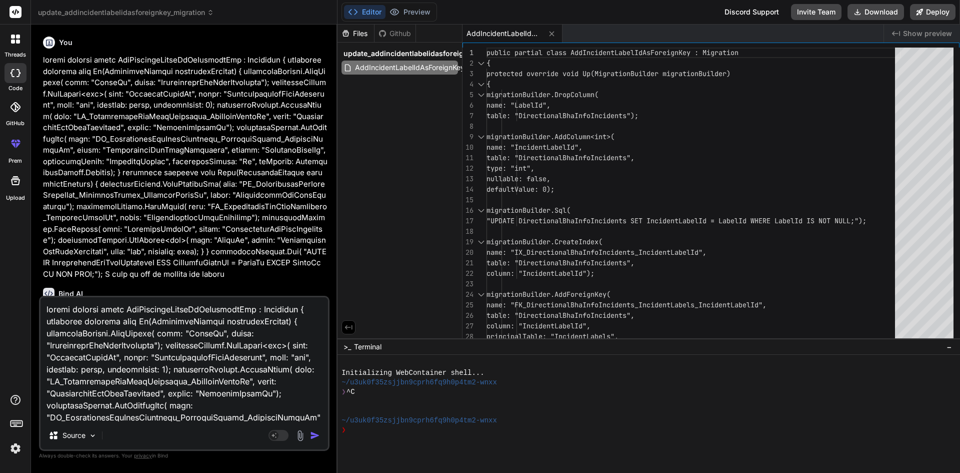
scroll to position [181, 0]
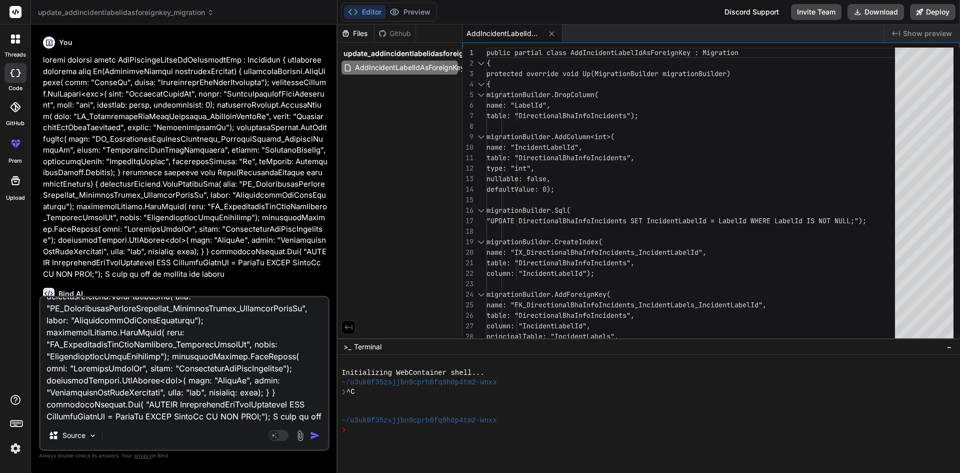
type textarea "public partial class AddIncidentLabelIdAsForeignKey : Migration { protected ove…"
type textarea "x"
type textarea "public partial class AddIncidentLabelIdAsForeignKey : Migration { protected ove…"
type textarea "x"
type textarea "public partial class AddIncidentLabelIdAsForeignKey : Migration { protected ove…"
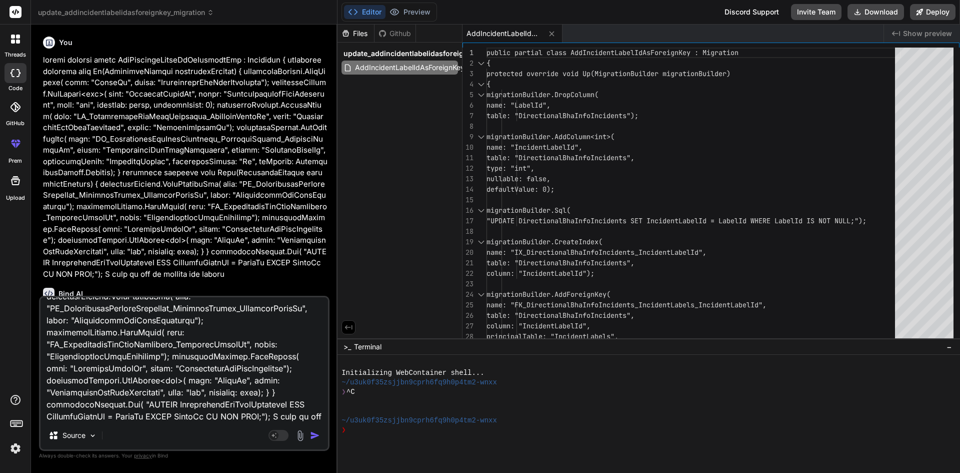
type textarea "x"
type textarea "public partial class AddIncidentLabelIdAsForeignKey : Migration { protected ove…"
type textarea "x"
type textarea "public partial class AddIncidentLabelIdAsForeignKey : Migration { protected ove…"
type textarea "x"
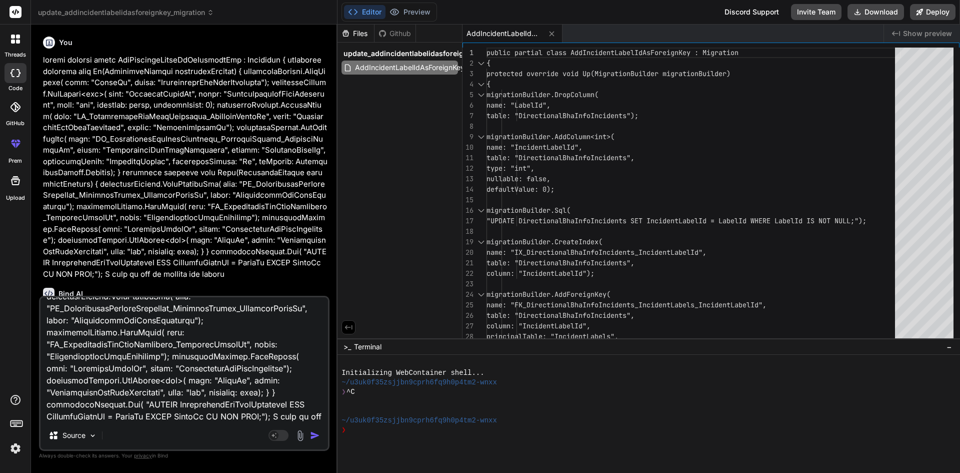
type textarea "public partial class AddIncidentLabelIdAsForeignKey : Migration { protected ove…"
type textarea "x"
type textarea "public partial class AddIncidentLabelIdAsForeignKey : Migration { protected ove…"
type textarea "x"
type textarea "public partial class AddIncidentLabelIdAsForeignKey : Migration { protected ove…"
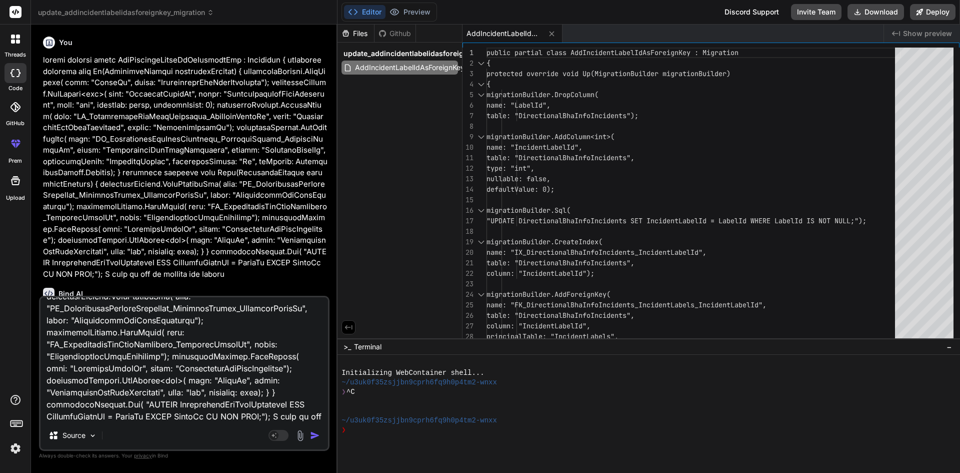
type textarea "x"
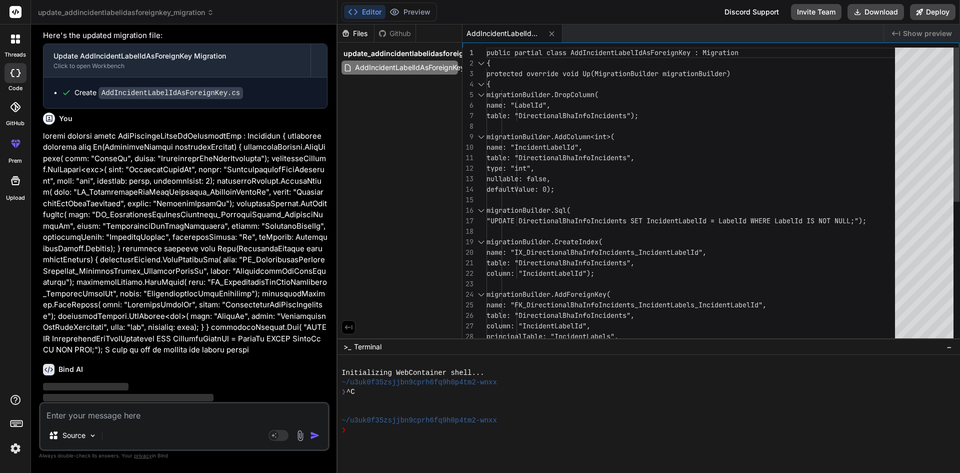
scroll to position [304, 0]
type textarea "x"
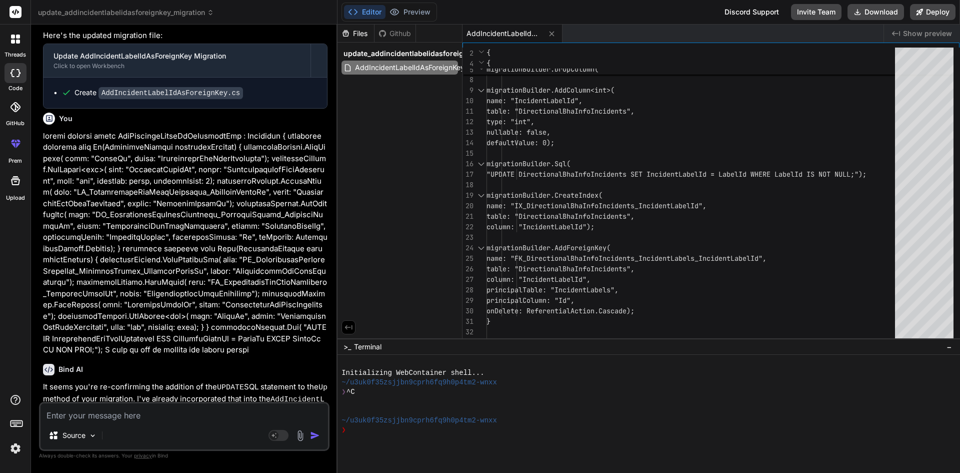
scroll to position [412, 0]
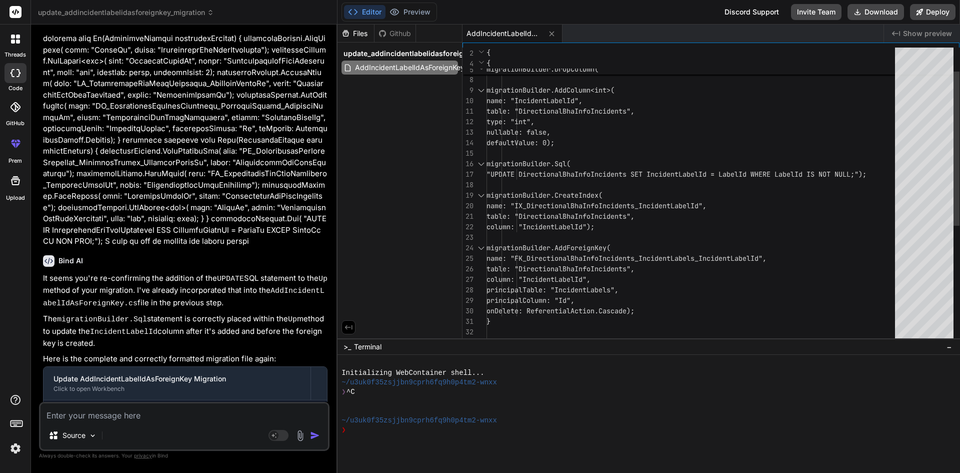
type textarea "table: "DirectionalBhaInfoIncidents", type: "int", nullable: false, defaultValu…"
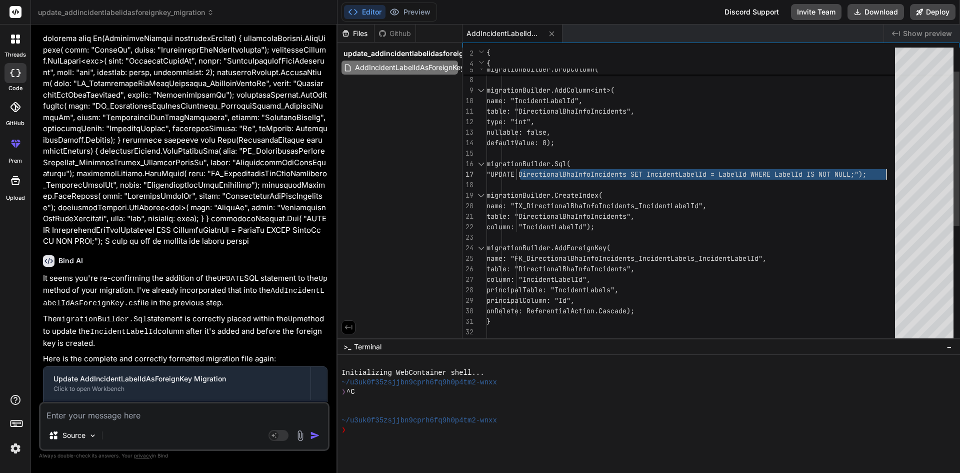
drag, startPoint x: 519, startPoint y: 166, endPoint x: 900, endPoint y: 173, distance: 380.6
click at [900, 173] on div "table: "DirectionalBhaInfoIncidents", column: "IncidentLabelId", principalTable…" at bounding box center [694, 284] width 415 height 567
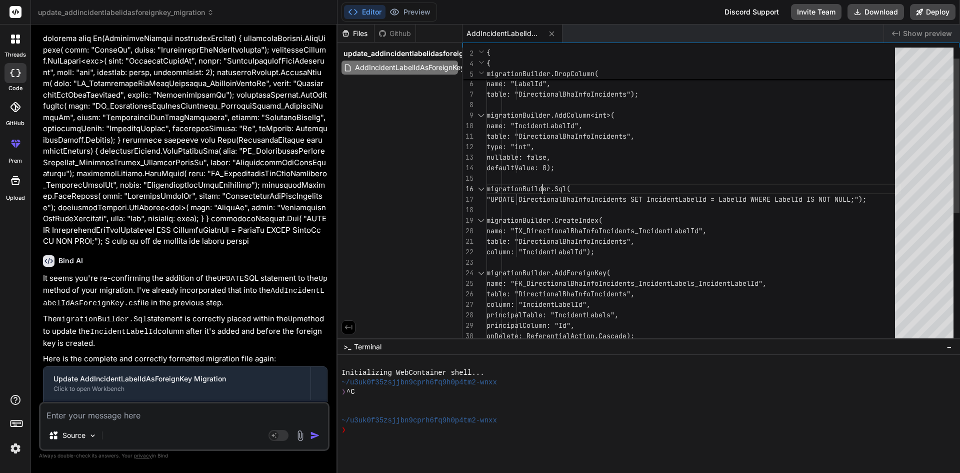
click at [543, 184] on div "table: "DirectionalBhaInfoIncidents", column: "IncidentLabelId", principalTable…" at bounding box center [694, 309] width 415 height 567
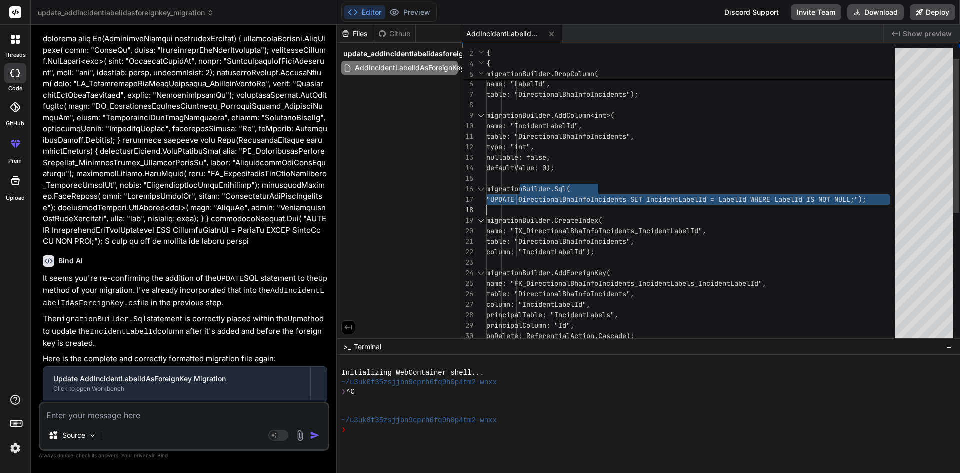
drag, startPoint x: 520, startPoint y: 187, endPoint x: 907, endPoint y: 200, distance: 386.8
click at [901, 200] on div "table: "DirectionalBhaInfoIncidents", column: "IncidentLabelId", principalTable…" at bounding box center [694, 309] width 415 height 567
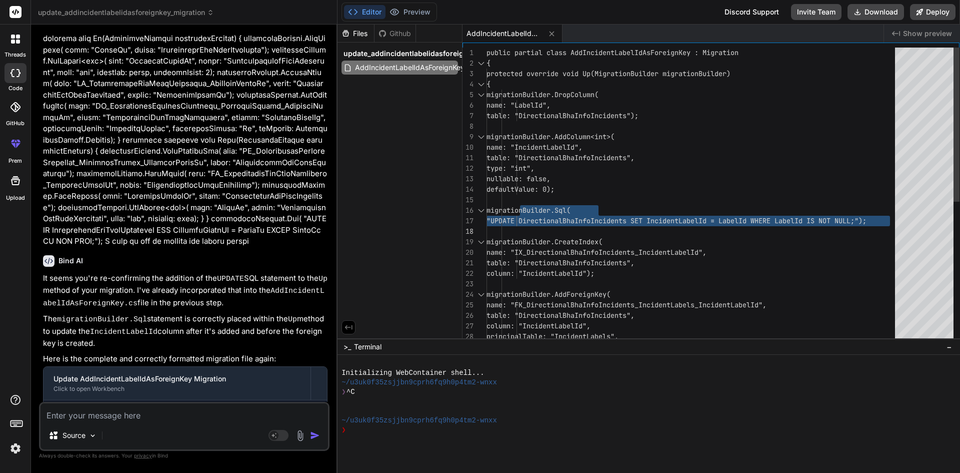
click at [547, 211] on div "table: "DirectionalBhaInfoIncidents", column: "IncidentLabelId", principalTable…" at bounding box center [694, 331] width 415 height 567
drag, startPoint x: 517, startPoint y: 210, endPoint x: 877, endPoint y: 231, distance: 360.7
click at [877, 231] on div "table: "DirectionalBhaInfoIncidents", column: "IncidentLabelId", principalTable…" at bounding box center [694, 331] width 415 height 567
click at [119, 409] on textarea at bounding box center [185, 412] width 288 height 18
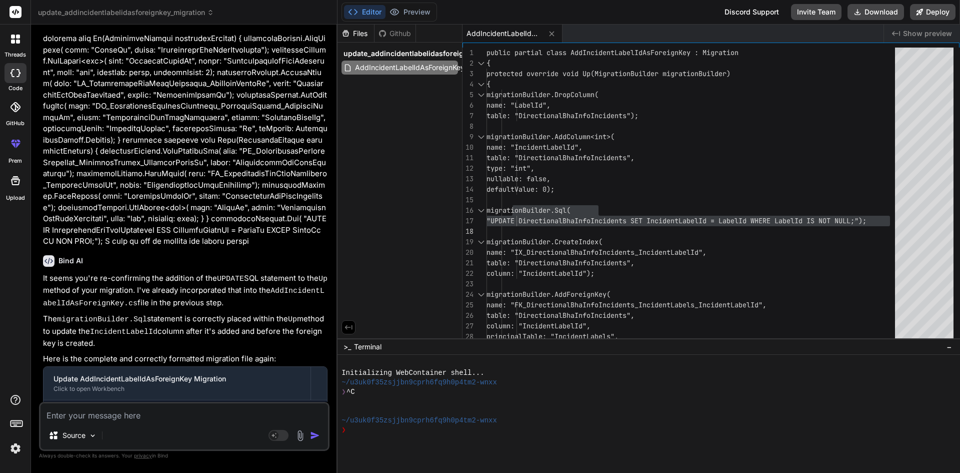
paste textarea "The ALTER TABLE statement conflicted with the FOREIGN KEY constraint "FK_Direct…"
type textarea "The ALTER TABLE statement conflicted with the FOREIGN KEY constraint "FK_Direct…"
type textarea "x"
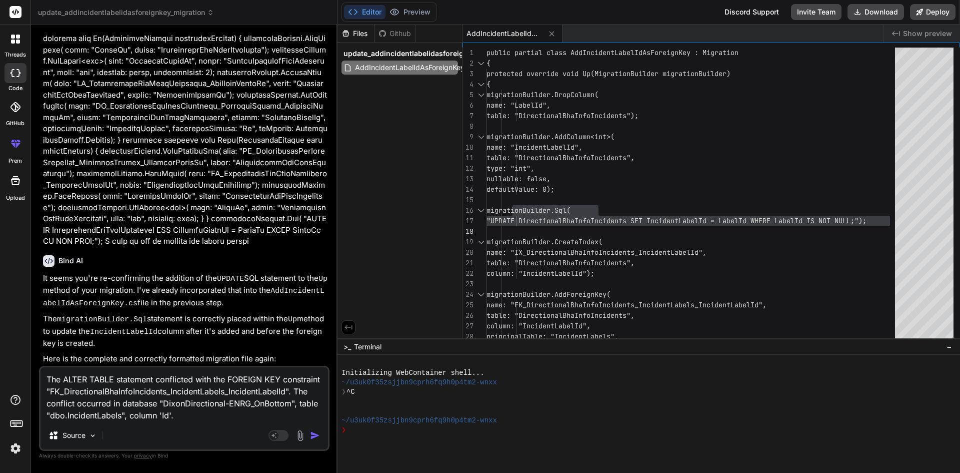
scroll to position [11, 0]
type textarea "The ALTER TABLE statement conflicted with the FOREIGN KEY constraint "FK_Direct…"
type textarea "x"
type textarea "The ALTER TABLE statement conflicted with the FOREIGN KEY constraint "FK_Direct…"
type textarea "x"
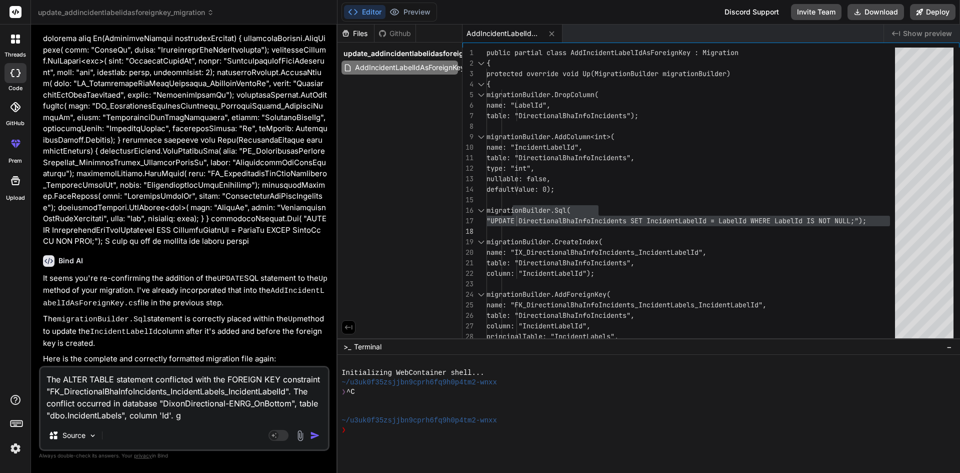
type textarea "The ALTER TABLE statement conflicted with the FOREIGN KEY constraint "FK_Direct…"
type textarea "x"
type textarea "The ALTER TABLE statement conflicted with the FOREIGN KEY constraint "FK_Direct…"
type textarea "x"
type textarea "The ALTER TABLE statement conflicted with the FOREIGN KEY constraint "FK_Direct…"
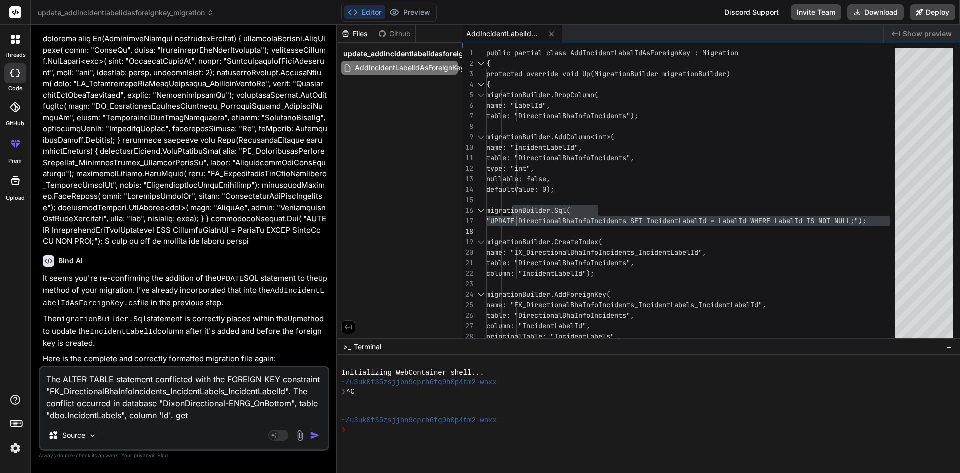
type textarea "x"
type textarea "The ALTER TABLE statement conflicted with the FOREIGN KEY constraint "FK_Direct…"
type textarea "x"
type textarea "The ALTER TABLE statement conflicted with the FOREIGN KEY constraint "FK_Direct…"
type textarea "x"
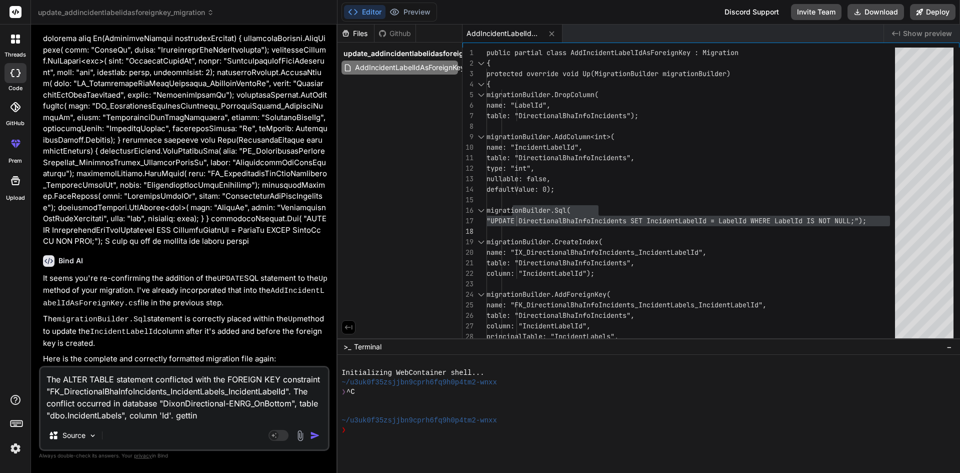
type textarea "The ALTER TABLE statement conflicted with the FOREIGN KEY constraint "FK_Direct…"
type textarea "x"
type textarea "The ALTER TABLE statement conflicted with the FOREIGN KEY constraint "FK_Direct…"
type textarea "x"
type textarea "The ALTER TABLE statement conflicted with the FOREIGN KEY constraint "FK_Direct…"
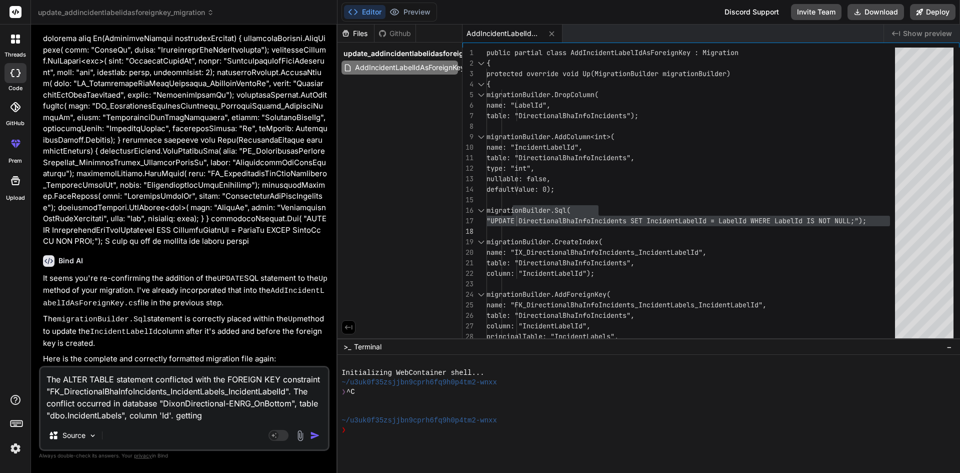
type textarea "x"
type textarea "The ALTER TABLE statement conflicted with the FOREIGN KEY constraint "FK_Direct…"
type textarea "x"
type textarea "The ALTER TABLE statement conflicted with the FOREIGN KEY constraint "FK_Direct…"
type textarea "x"
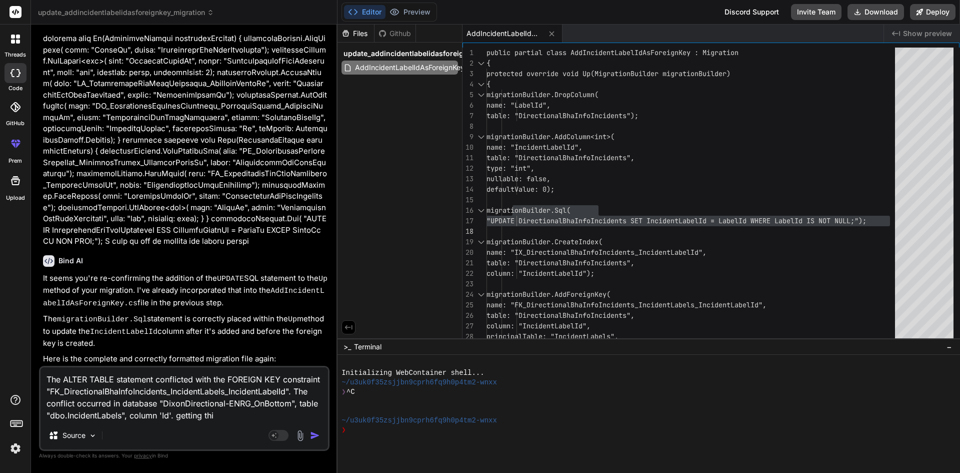
type textarea "The ALTER TABLE statement conflicted with the FOREIGN KEY constraint "FK_Direct…"
type textarea "x"
type textarea "The ALTER TABLE statement conflicted with the FOREIGN KEY constraint "FK_Direct…"
type textarea "x"
type textarea "The ALTER TABLE statement conflicted with the FOREIGN KEY constraint "FK_Direct…"
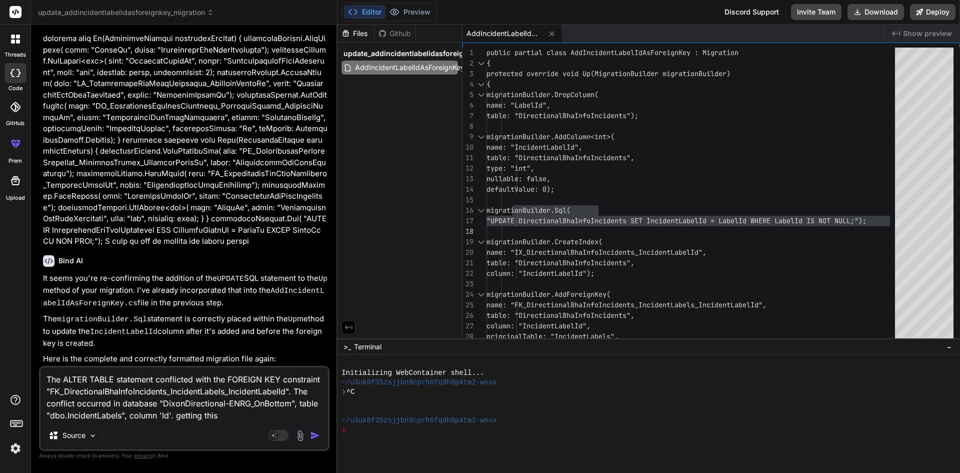
type textarea "x"
type textarea "The ALTER TABLE statement conflicted with the FOREIGN KEY constraint "FK_Direct…"
type textarea "x"
type textarea "The ALTER TABLE statement conflicted with the FOREIGN KEY constraint "FK_Direct…"
type textarea "x"
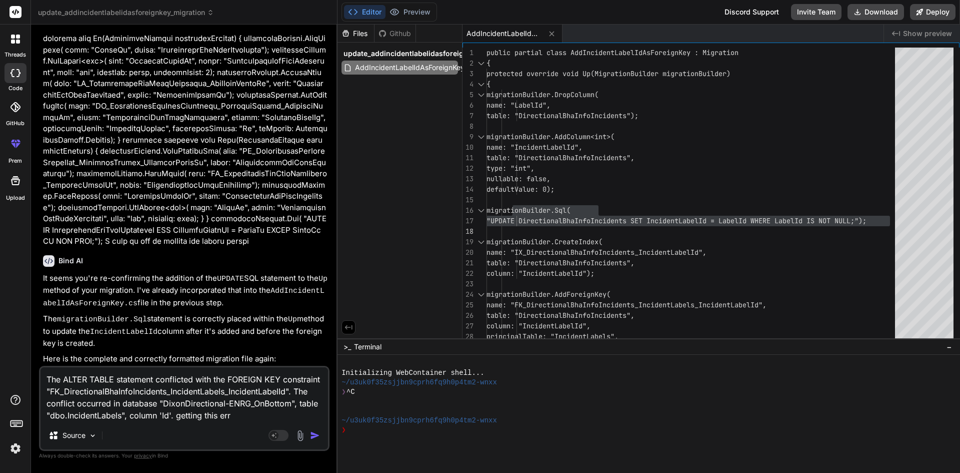
type textarea "The ALTER TABLE statement conflicted with the FOREIGN KEY constraint "FK_Direct…"
type textarea "x"
type textarea "The ALTER TABLE statement conflicted with the FOREIGN KEY constraint "FK_Direct…"
type textarea "x"
type textarea "The ALTER TABLE statement conflicted with the FOREIGN KEY constraint "FK_Direct…"
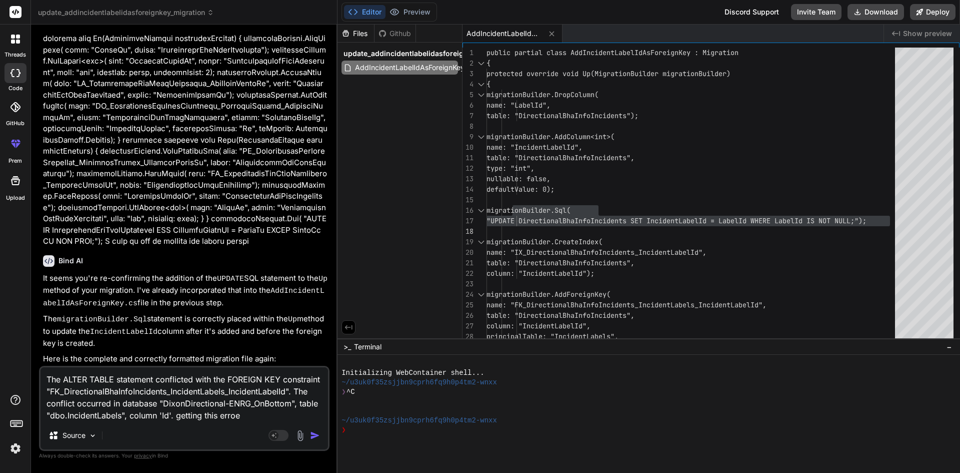
type textarea "x"
type textarea "The ALTER TABLE statement conflicted with the FOREIGN KEY constraint "FK_Direct…"
type textarea "x"
click at [269, 418] on textarea "The ALTER TABLE statement conflicted with the FOREIGN KEY constraint "FK_Direct…" at bounding box center [185, 394] width 288 height 54
type textarea "The ALTER TABLE statement conflicted with the FOREIGN KEY constraint "FK_Direct…"
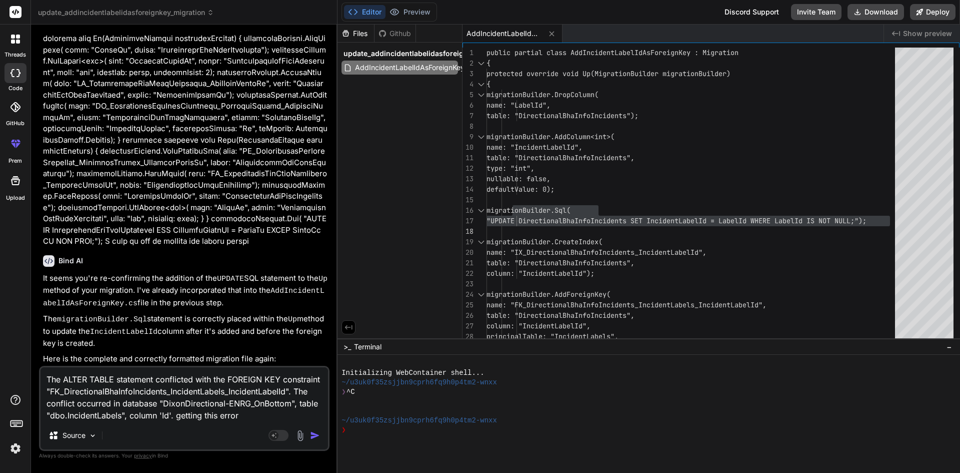
type textarea "x"
paste textarea "public partial class AddIncidentLabelIdAsForeignKey : Migration { protected ove…"
type textarea "The ALTER TABLE statement conflicted with the FOREIGN KEY constraint "FK_Direct…"
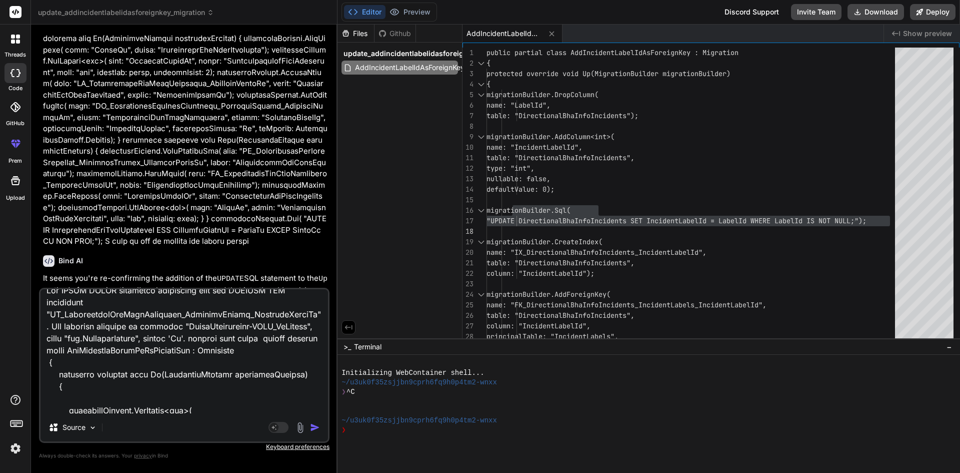
scroll to position [625, 0]
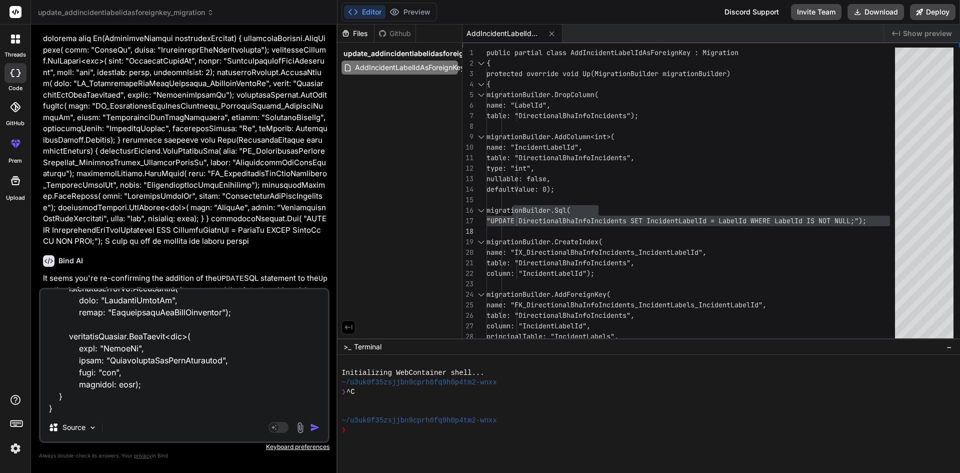
type textarea "x"
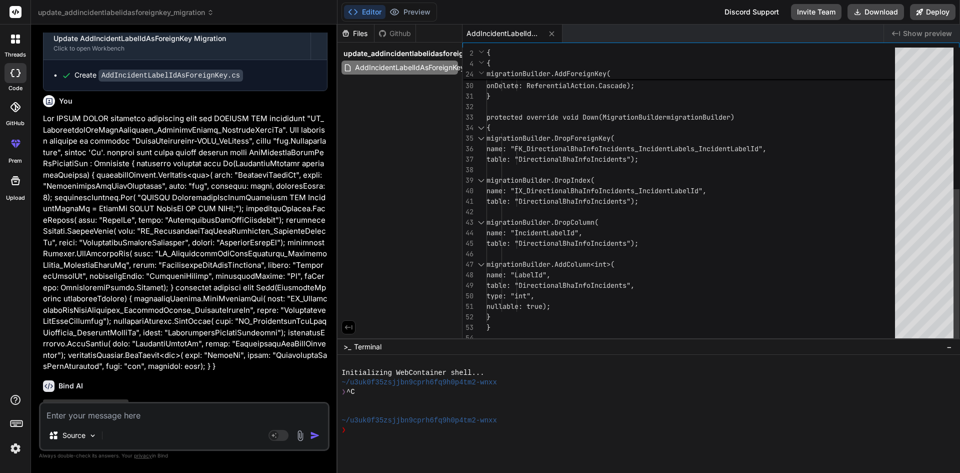
scroll to position [752, 0]
type textarea "x"
type textarea "} }"
type textarea "x"
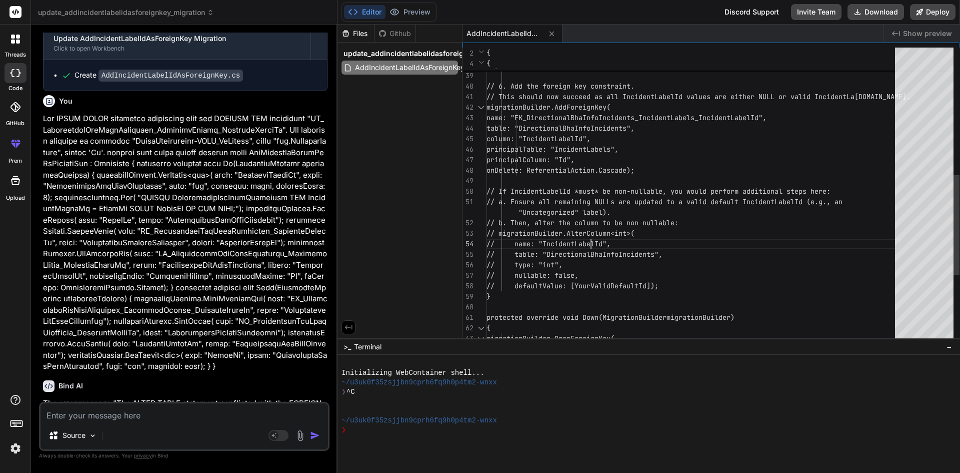
click at [602, 244] on div "// name: "IncidentLabelId", // table: "DirectionalBhaInfoIncidents ", // type: …" at bounding box center [694, 107] width 415 height 872
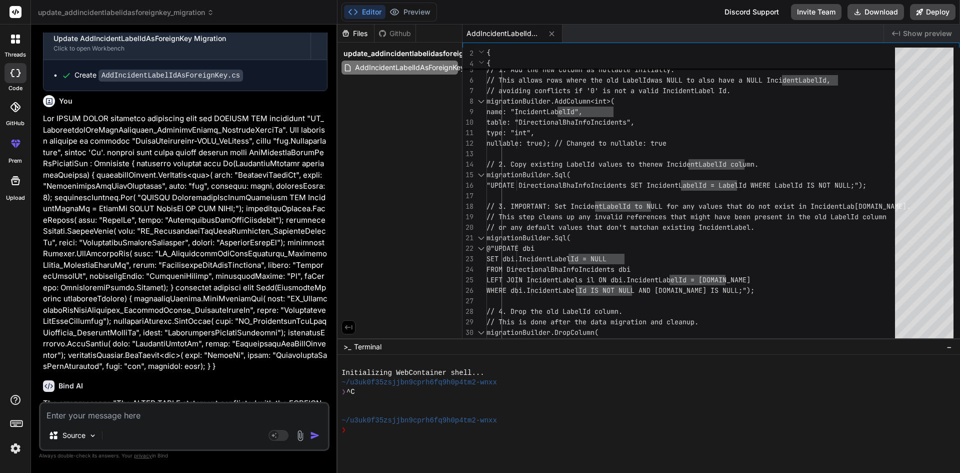
scroll to position [957, 0]
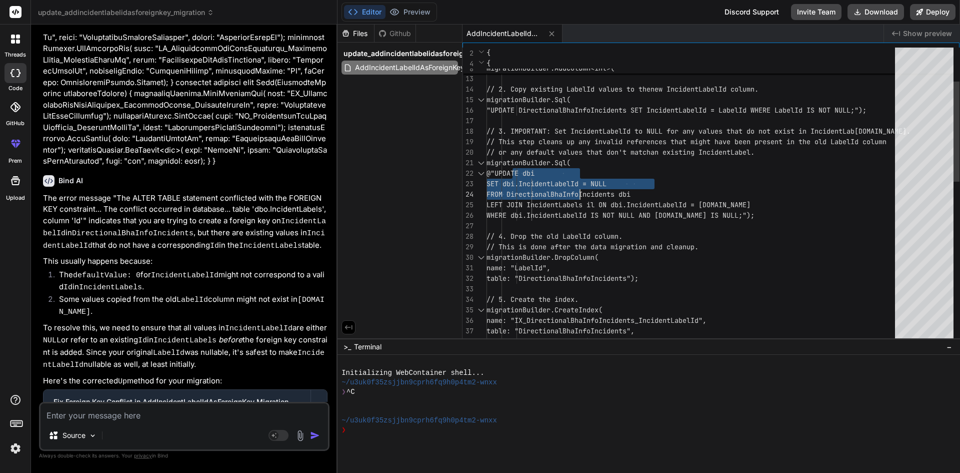
drag, startPoint x: 514, startPoint y: 164, endPoint x: 591, endPoint y: 193, distance: 82.3
click at [591, 193] on div "// This is done after the data migration a nd cleanup. // 4. Drop the old Label…" at bounding box center [694, 383] width 415 height 872
click at [548, 178] on div "// This is done after the data migration a nd cleanup. // 4. Drop the old Label…" at bounding box center [694, 383] width 415 height 872
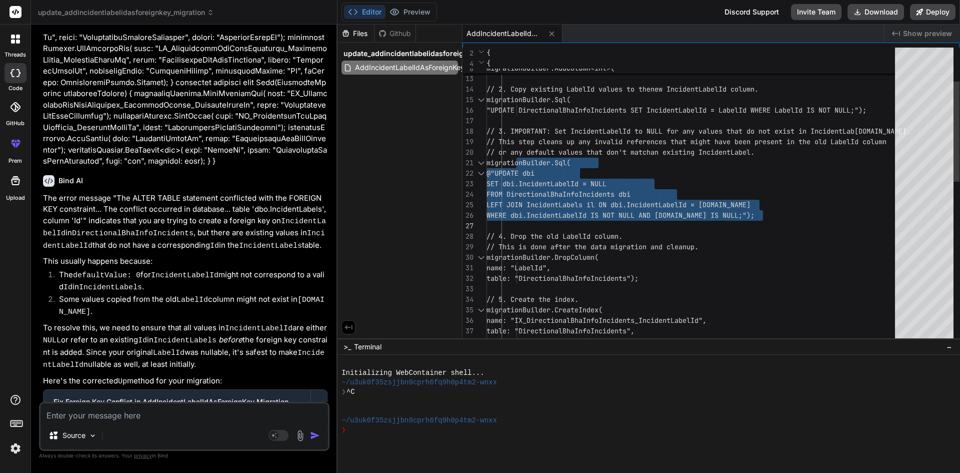
drag, startPoint x: 518, startPoint y: 163, endPoint x: 791, endPoint y: 216, distance: 278.2
click at [791, 216] on div "// This is done after the data migration a nd cleanup. // 4. Drop the old Label…" at bounding box center [694, 383] width 415 height 872
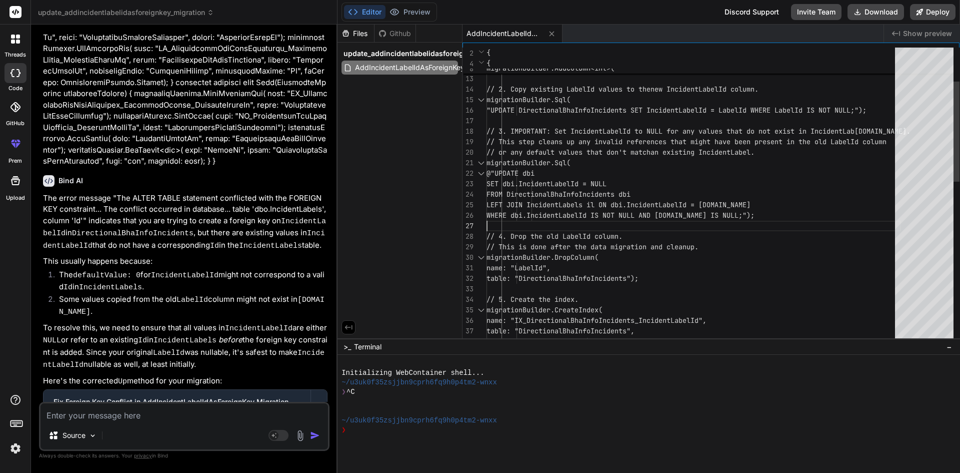
click at [791, 216] on div "// This is done after the data migration a nd cleanup. // 4. Drop the old Label…" at bounding box center [694, 383] width 415 height 872
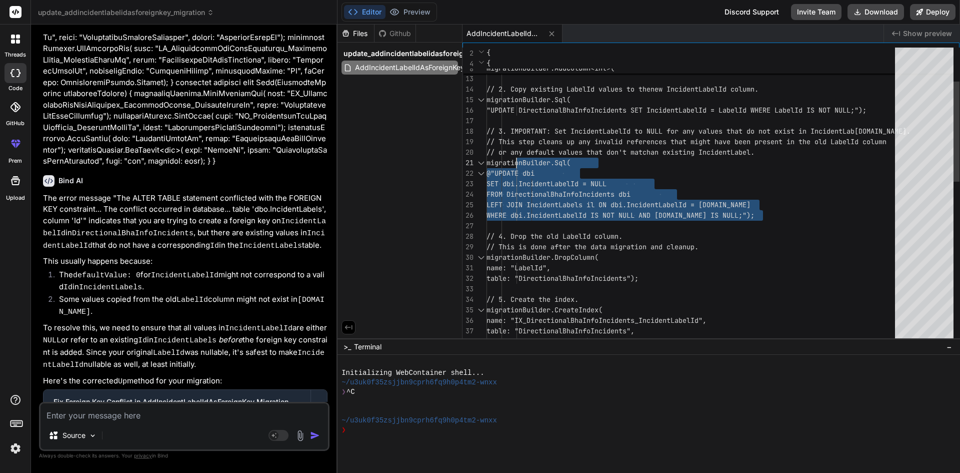
drag, startPoint x: 773, startPoint y: 216, endPoint x: 517, endPoint y: 160, distance: 262.2
click at [517, 160] on div "// This is done after the data migration a nd cleanup. // 4. Drop the old Label…" at bounding box center [694, 383] width 415 height 872
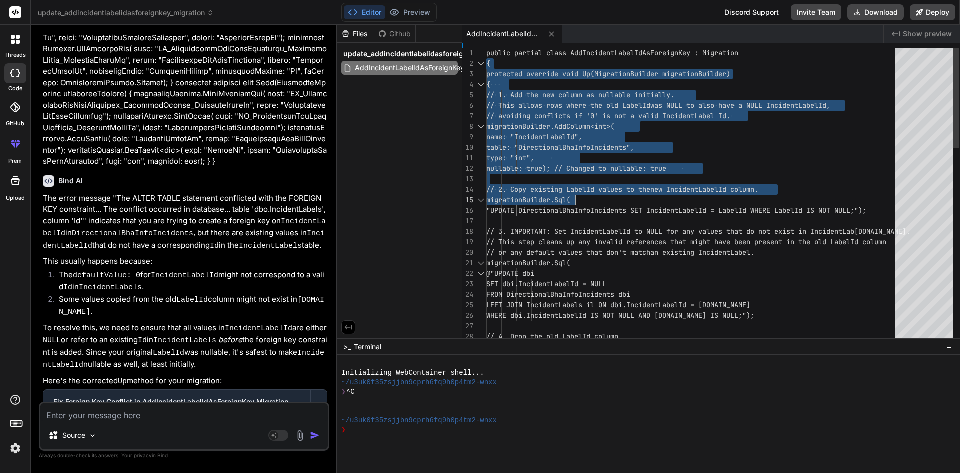
drag, startPoint x: 488, startPoint y: 54, endPoint x: 579, endPoint y: 193, distance: 166.2
drag, startPoint x: 626, startPoint y: 209, endPoint x: 614, endPoint y: 210, distance: 11.5
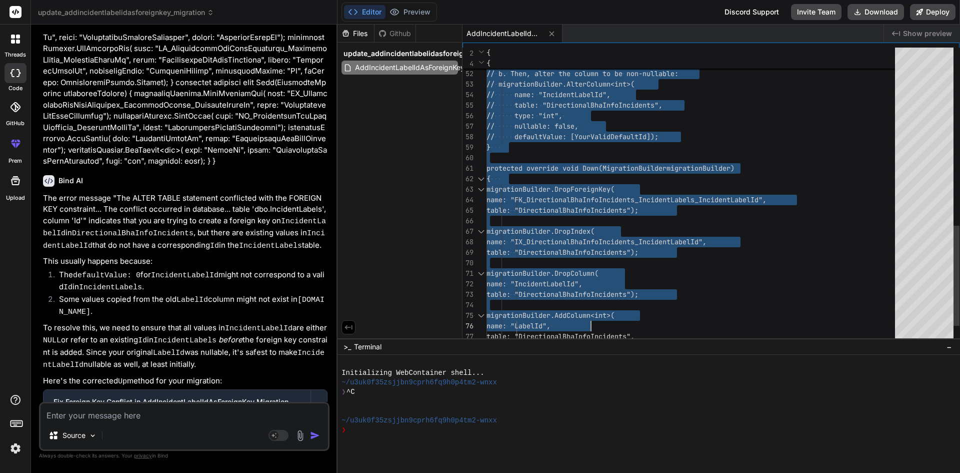
type textarea "public partial class AddIncidentLabelIdAsForeignKey : Migration { protected ove…"
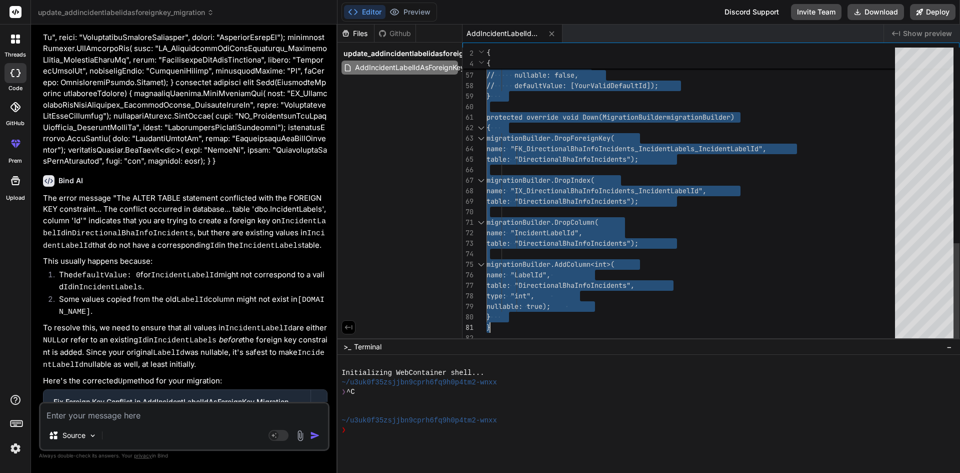
drag, startPoint x: 487, startPoint y: 51, endPoint x: 666, endPoint y: 318, distance: 321.5
click at [98, 416] on textarea at bounding box center [185, 412] width 288 height 18
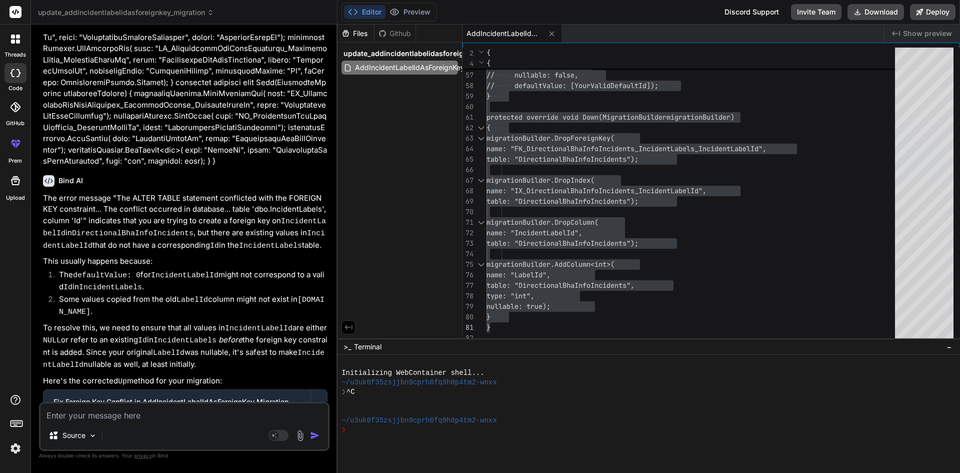
type textarea "b"
type textarea "x"
type textarea "bu"
type textarea "x"
type textarea "but"
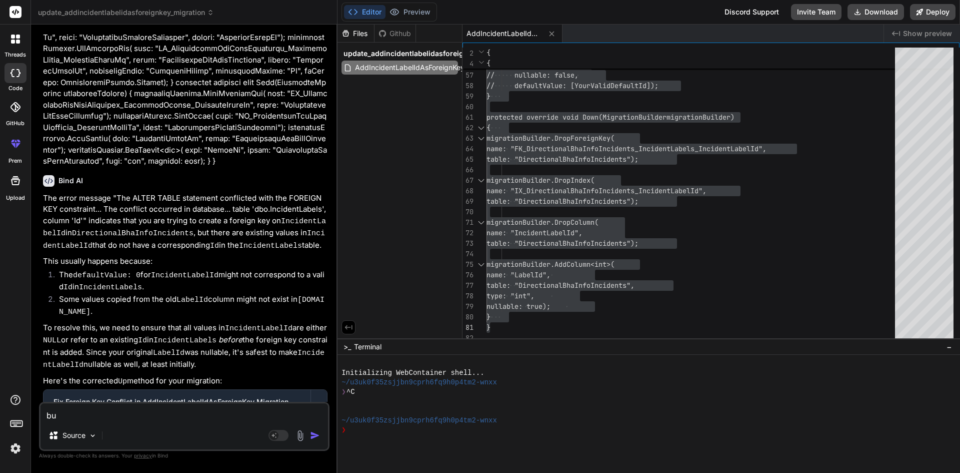
type textarea "x"
type textarea "but"
type textarea "x"
type textarea "but I"
type textarea "x"
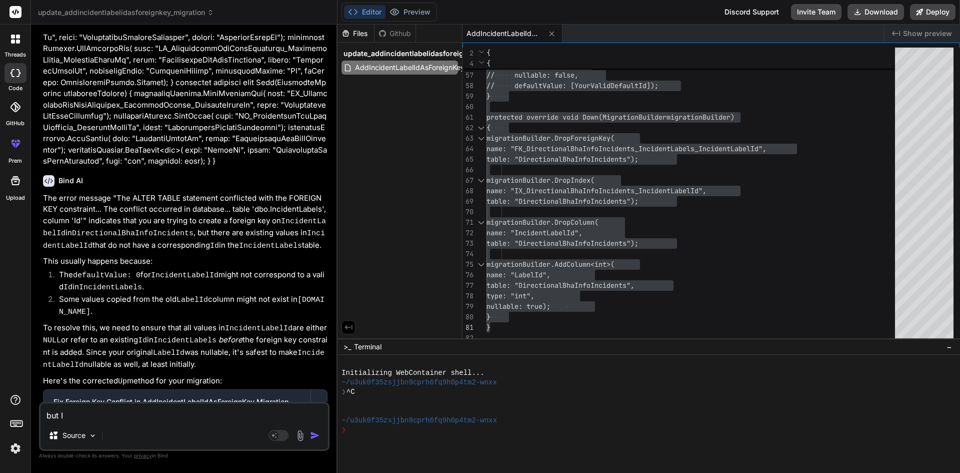
type textarea "but I"
type textarea "x"
type textarea "but I w"
type textarea "x"
type textarea "but I wa"
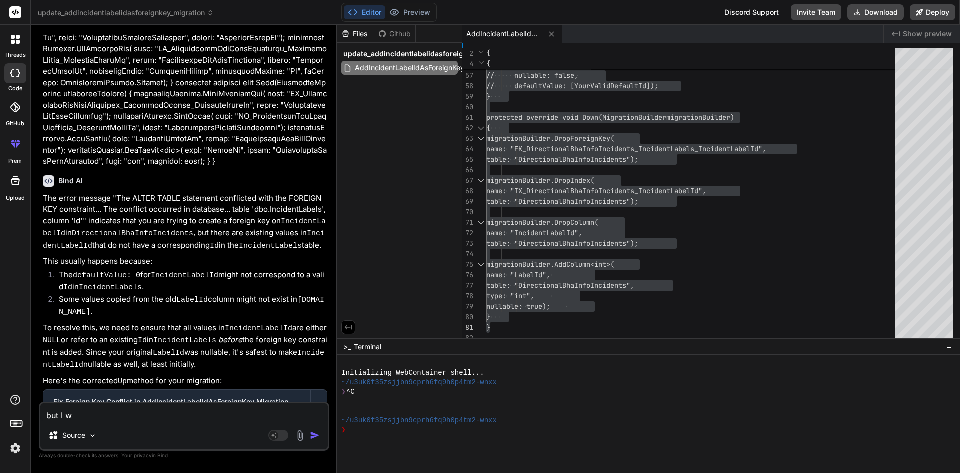
type textarea "x"
type textarea "but I wan"
type textarea "x"
type textarea "but I want"
type textarea "x"
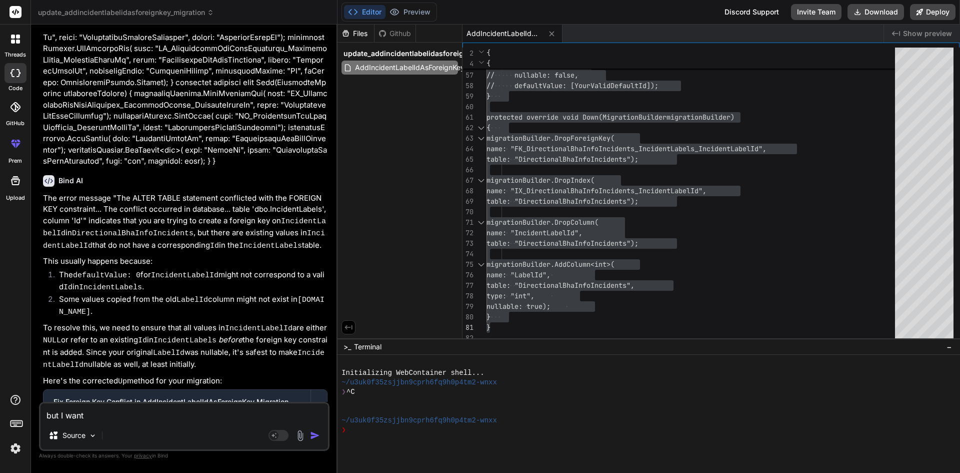
type textarea "but I want"
type textarea "x"
type textarea "but I want b"
type textarea "x"
type textarea "but I want by"
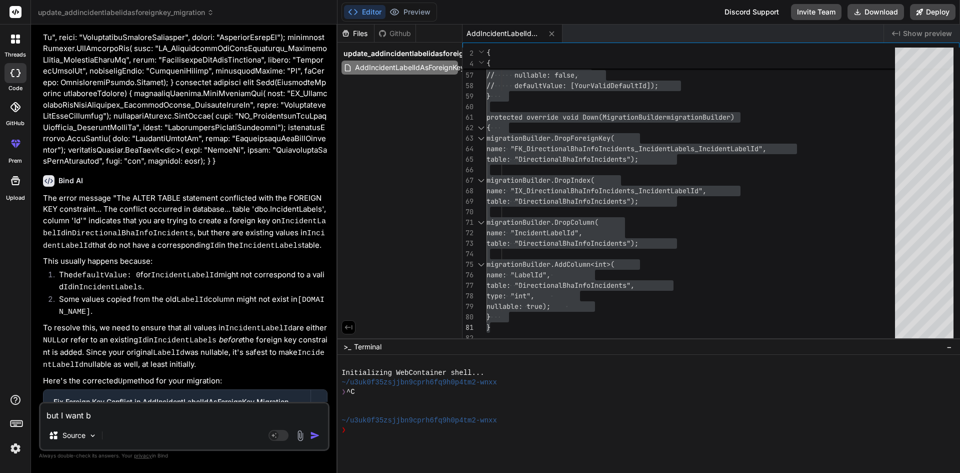
type textarea "x"
type textarea "but I want byd"
type textarea "x"
type textarea "but I want byde"
type textarea "x"
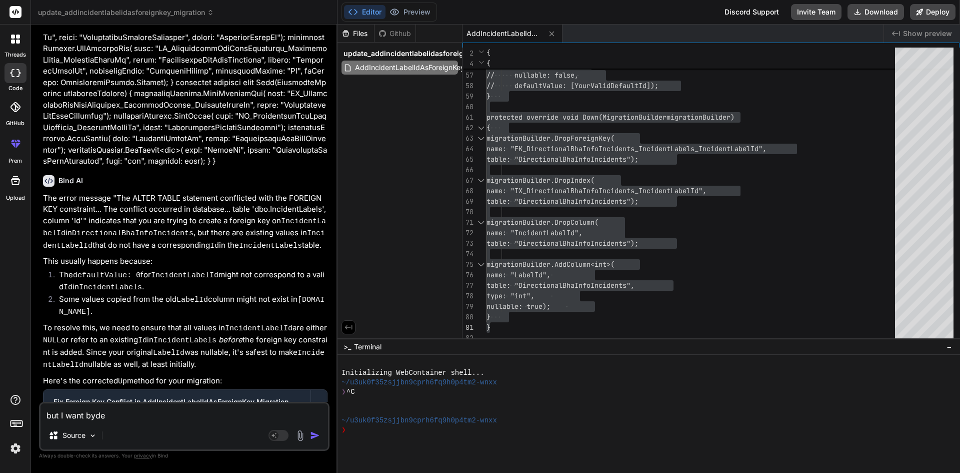
type textarea "but I want bydef"
type textarea "x"
type textarea "but I want bydefa"
type textarea "x"
type textarea "but I want bydefal"
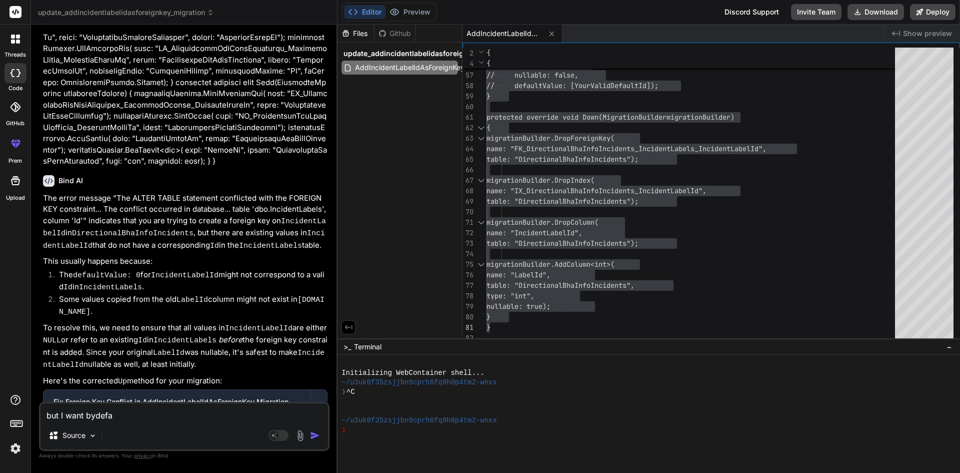
type textarea "x"
type textarea "but I want bydefalt"
type textarea "x"
type textarea "but I want bydefalt"
type textarea "x"
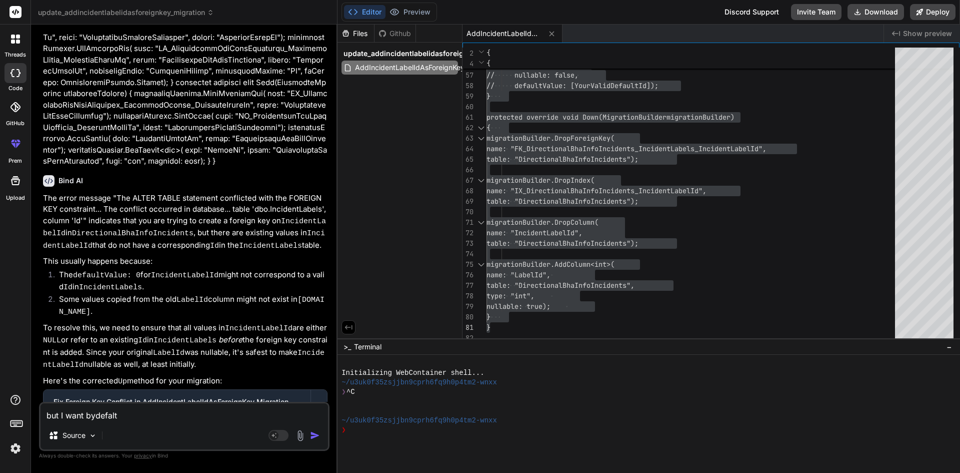
type textarea "but I want bydefalt"
type textarea "x"
type textarea "but I want bydefal"
type textarea "x"
type textarea "but I want bydefalt"
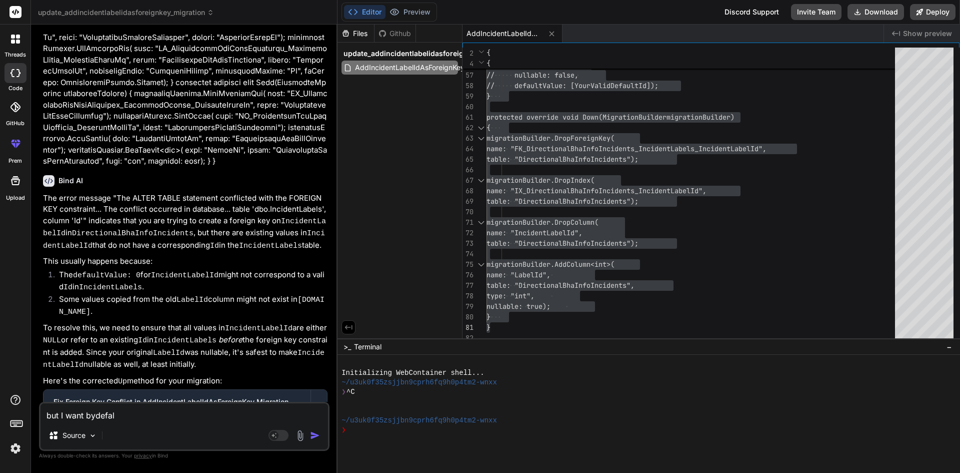
type textarea "x"
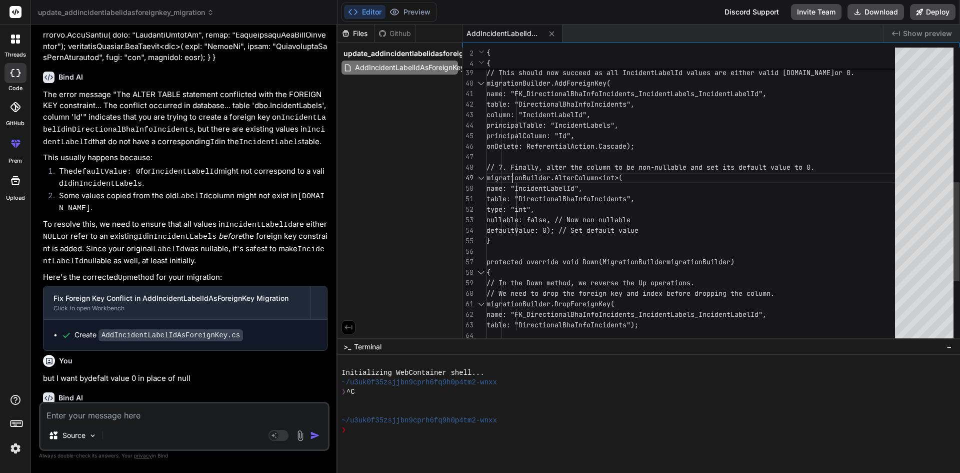
scroll to position [0, 0]
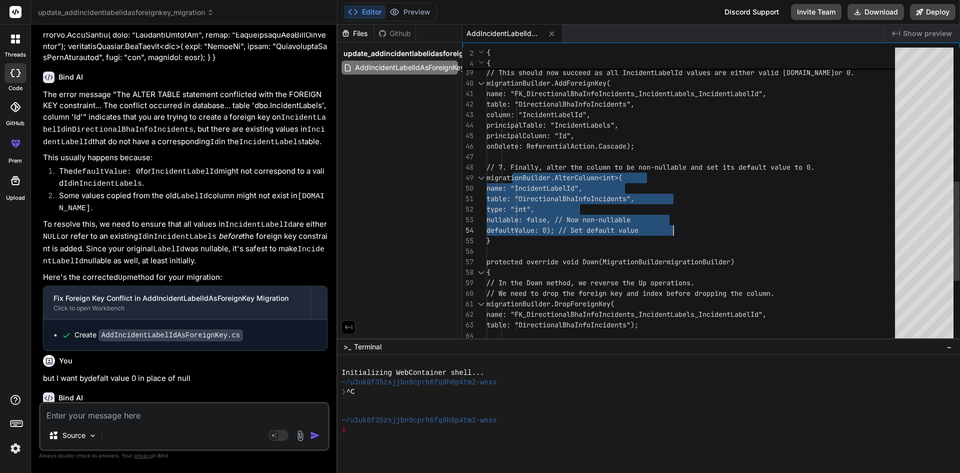
drag, startPoint x: 515, startPoint y: 176, endPoint x: 704, endPoint y: 228, distance: 196.5
click at [704, 228] on div "onDelete: ReferentialAction.Cascade); // 7. Finally, alter the column to be non…" at bounding box center [694, 88] width 415 height 882
click at [586, 237] on div "onDelete: ReferentialAction.Cascade); // 7. Finally, alter the column to be non…" at bounding box center [694, 88] width 415 height 882
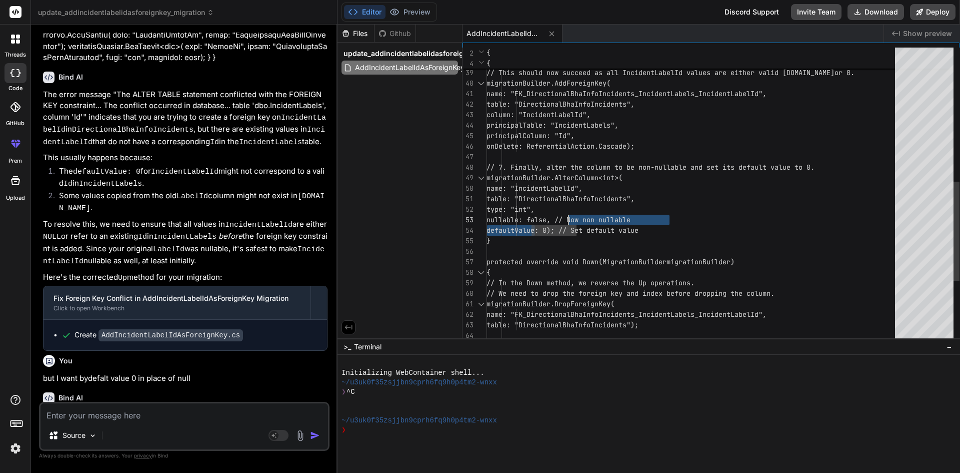
drag, startPoint x: 534, startPoint y: 221, endPoint x: 578, endPoint y: 218, distance: 44.1
click at [578, 218] on div "onDelete: ReferentialAction.Cascade); // 7. Finally, alter the column to be non…" at bounding box center [694, 88] width 415 height 882
click at [573, 222] on div "onDelete: ReferentialAction.Cascade); // 7. Finally, alter the column to be non…" at bounding box center [694, 88] width 415 height 882
drag, startPoint x: 536, startPoint y: 220, endPoint x: 602, endPoint y: 220, distance: 66.0
click at [602, 220] on div "onDelete: ReferentialAction.Cascade); // 7. Finally, alter the column to be non…" at bounding box center [694, 88] width 415 height 882
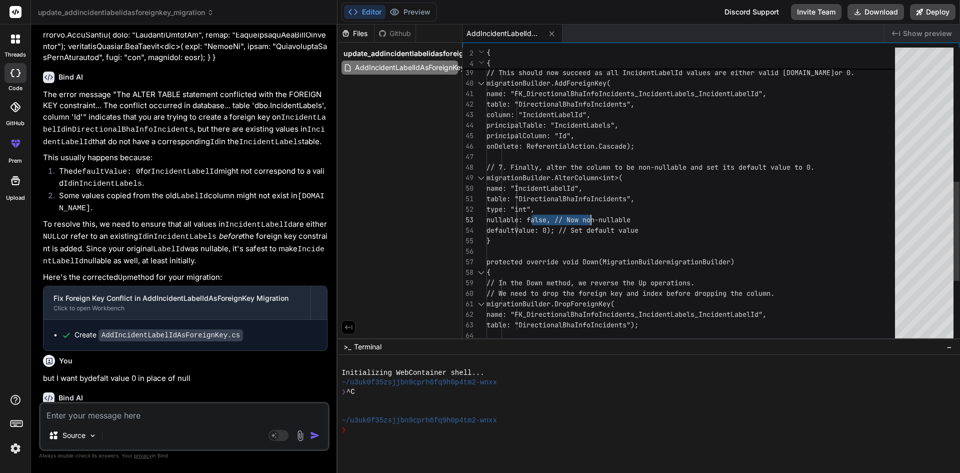
click at [601, 220] on div "onDelete: ReferentialAction.Cascade); // 7. Finally, alter the column to be non…" at bounding box center [694, 88] width 415 height 882
drag, startPoint x: 601, startPoint y: 220, endPoint x: 550, endPoint y: 219, distance: 50.5
click at [550, 219] on div "onDelete: ReferentialAction.Cascade); // 7. Finally, alter the column to be non…" at bounding box center [694, 88] width 415 height 882
click at [544, 220] on div "onDelete: ReferentialAction.Cascade); // 7. Finally, alter the column to be non…" at bounding box center [694, 88] width 415 height 882
drag, startPoint x: 536, startPoint y: 221, endPoint x: 599, endPoint y: 222, distance: 62.5
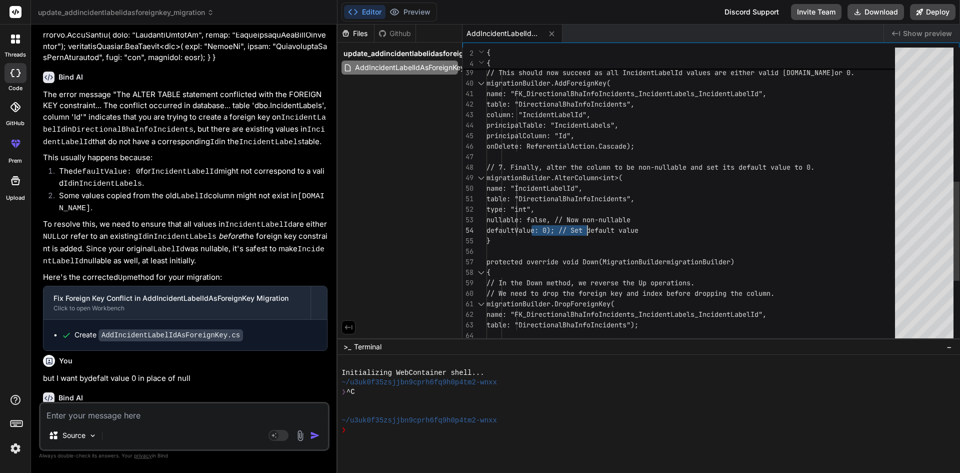
click at [599, 222] on div "onDelete: ReferentialAction.Cascade); // 7. Finally, alter the column to be non…" at bounding box center [694, 88] width 415 height 882
click at [592, 226] on div "onDelete: ReferentialAction.Cascade); // 7. Finally, alter the column to be non…" at bounding box center [694, 88] width 415 height 882
click at [534, 224] on div "onDelete: ReferentialAction.Cascade); // 7. Finally, alter the column to be non…" at bounding box center [694, 88] width 415 height 882
drag, startPoint x: 534, startPoint y: 223, endPoint x: 591, endPoint y: 225, distance: 57.5
click at [591, 225] on div "onDelete: ReferentialAction.Cascade); // 7. Finally, alter the column to be non…" at bounding box center [694, 88] width 415 height 882
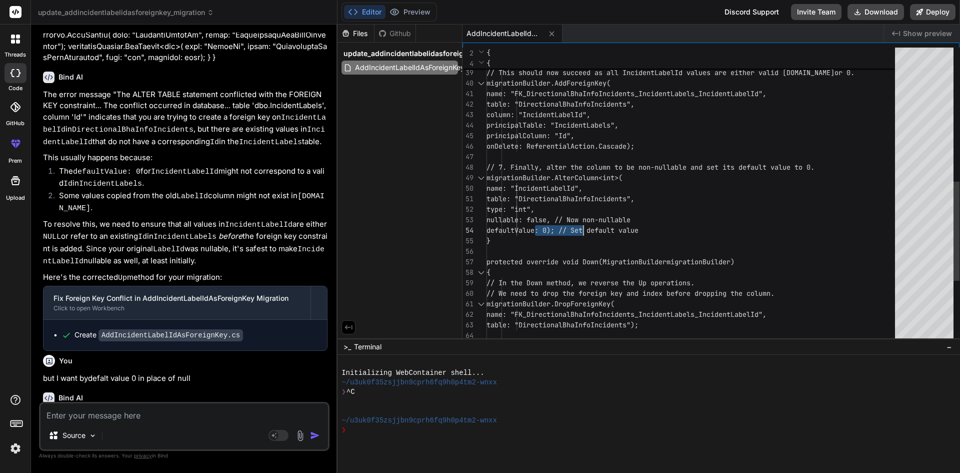
click at [601, 232] on div "onDelete: ReferentialAction.Cascade); // 7. Finally, alter the column to be non…" at bounding box center [694, 88] width 415 height 882
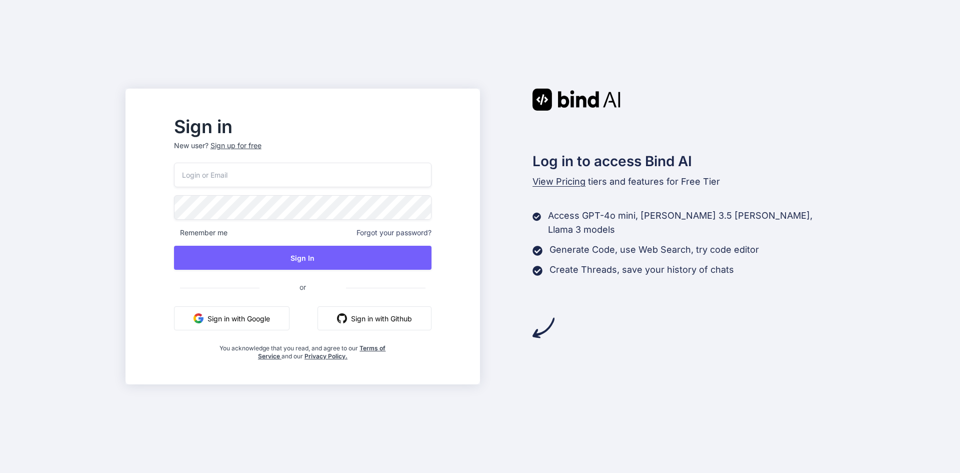
click at [259, 178] on input "email" at bounding box center [303, 175] width 258 height 25
type input "[EMAIL_ADDRESS][DOMAIN_NAME]"
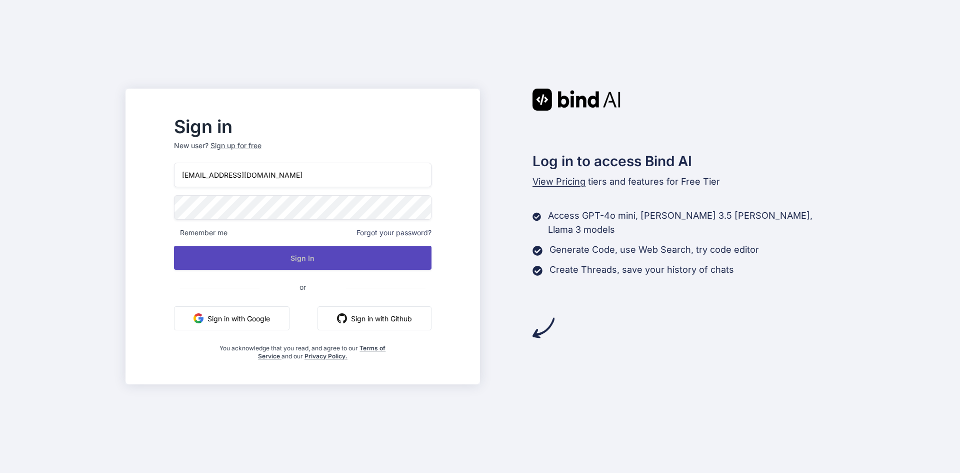
drag, startPoint x: 314, startPoint y: 263, endPoint x: 305, endPoint y: 263, distance: 9.0
click at [314, 263] on button "Sign In" at bounding box center [303, 258] width 258 height 24
click at [345, 261] on button "Sign In" at bounding box center [303, 258] width 258 height 24
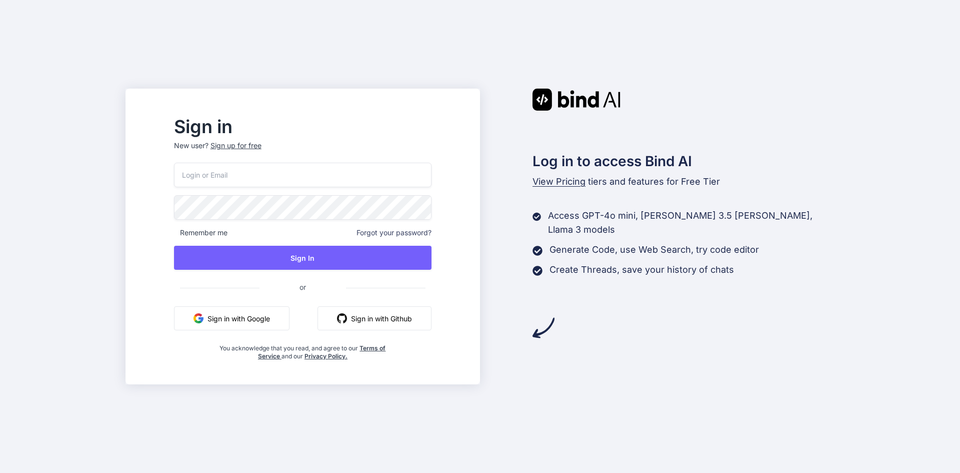
click at [268, 171] on input "email" at bounding box center [303, 175] width 258 height 25
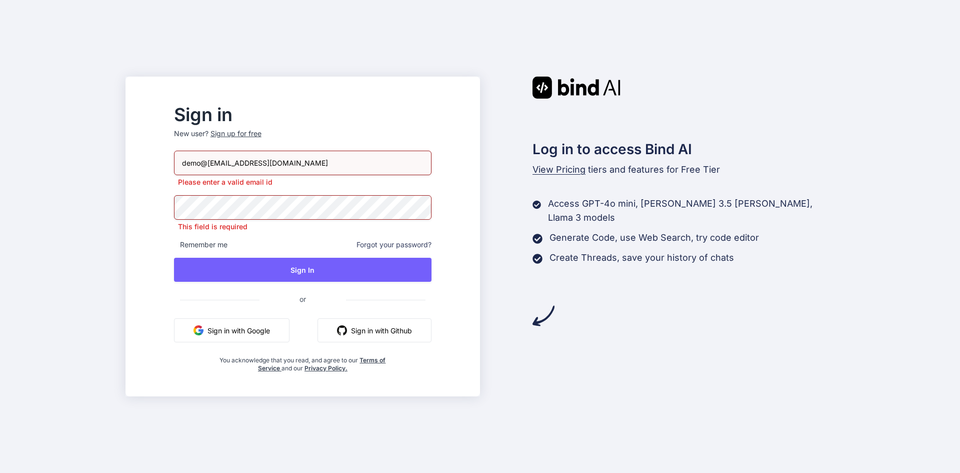
click at [228, 169] on input "demo@[EMAIL_ADDRESS][DOMAIN_NAME]" at bounding box center [303, 163] width 258 height 25
click at [238, 187] on p "Please enter a valid email id" at bounding box center [303, 182] width 258 height 10
drag, startPoint x: 289, startPoint y: 165, endPoint x: 185, endPoint y: 165, distance: 104.0
click at [185, 165] on div "Sign in New user? Sign up for free demo@[EMAIL_ADDRESS][DOMAIN_NAME] Please ent…" at bounding box center [303, 240] width 290 height 266
type input "[EMAIL_ADDRESS][DOMAIN_NAME]"
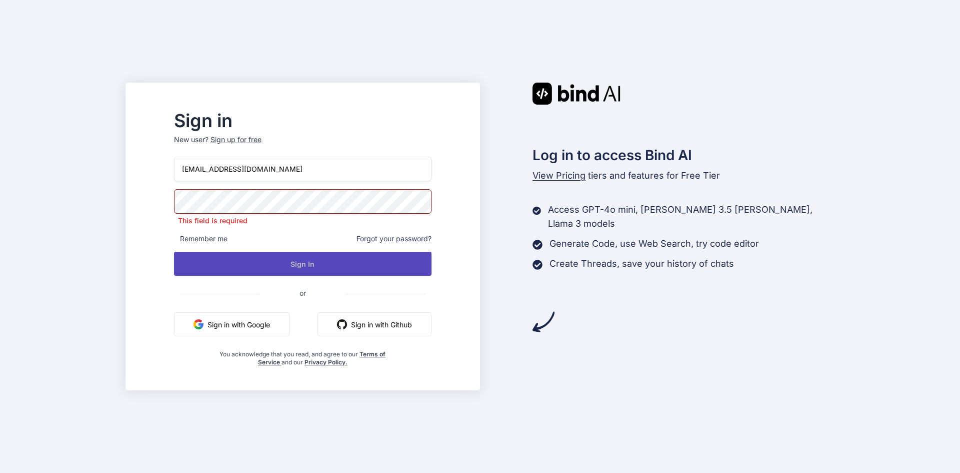
click at [343, 271] on div "[EMAIL_ADDRESS][DOMAIN_NAME] This field is required Remember me Forgot your pas…" at bounding box center [303, 262] width 258 height 210
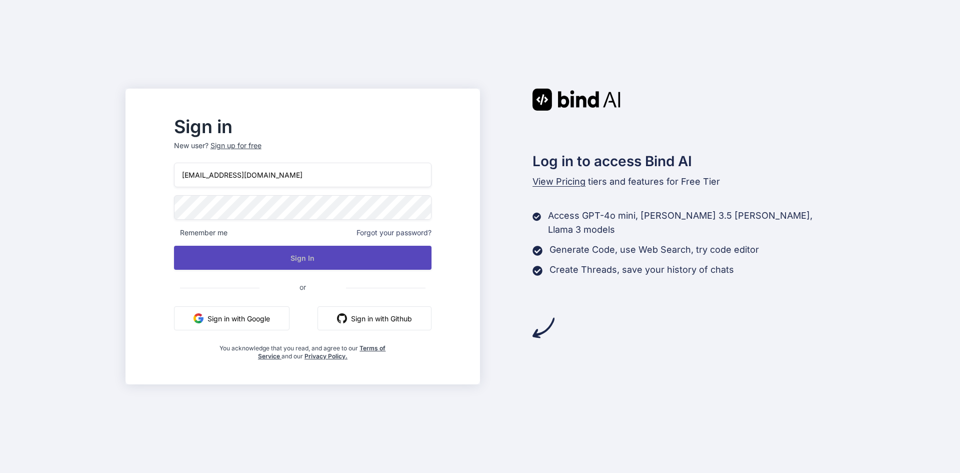
click at [350, 255] on button "Sign In" at bounding box center [303, 258] width 258 height 24
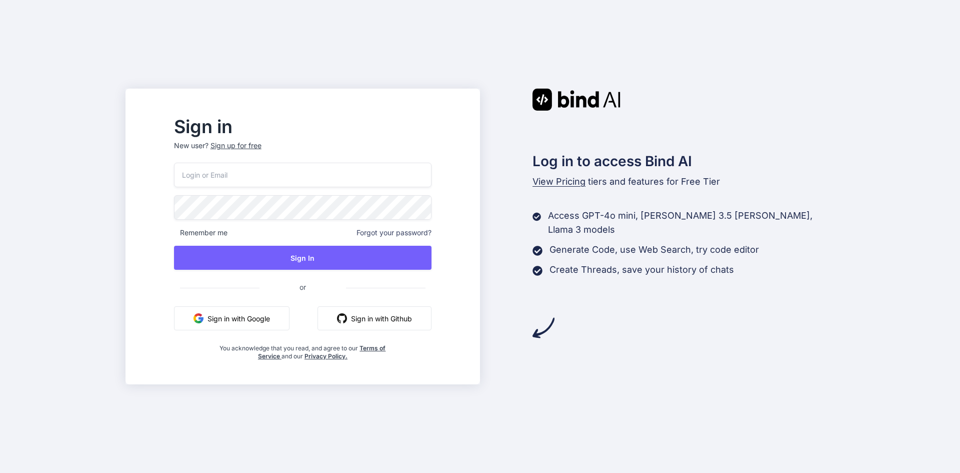
click at [282, 175] on input "email" at bounding box center [303, 175] width 258 height 25
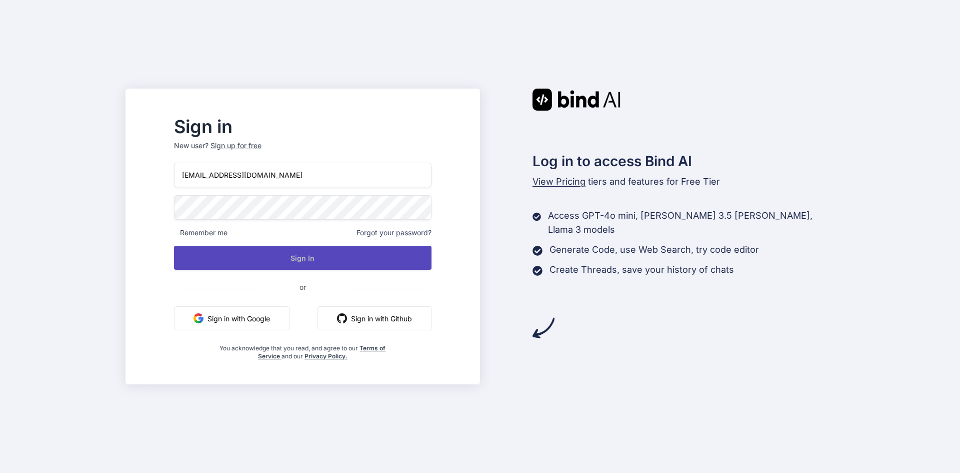
click at [328, 258] on button "Sign In" at bounding box center [303, 258] width 258 height 24
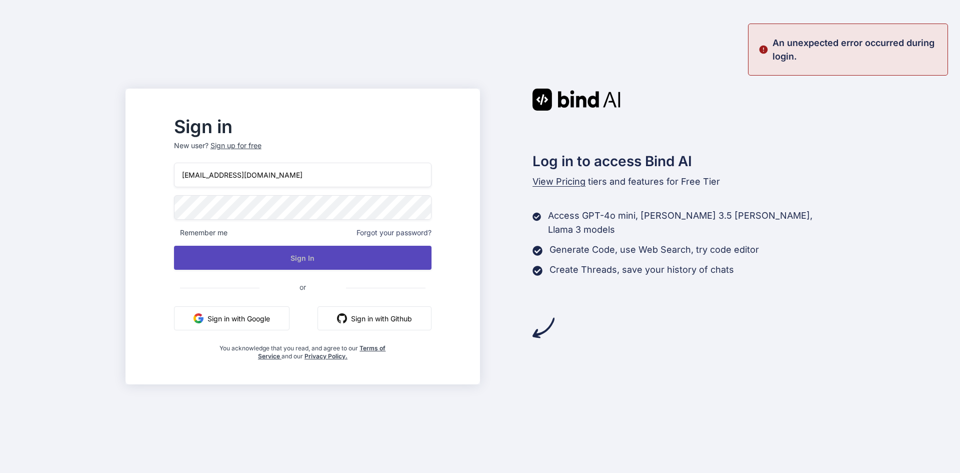
click at [345, 255] on button "Sign In" at bounding box center [303, 258] width 258 height 24
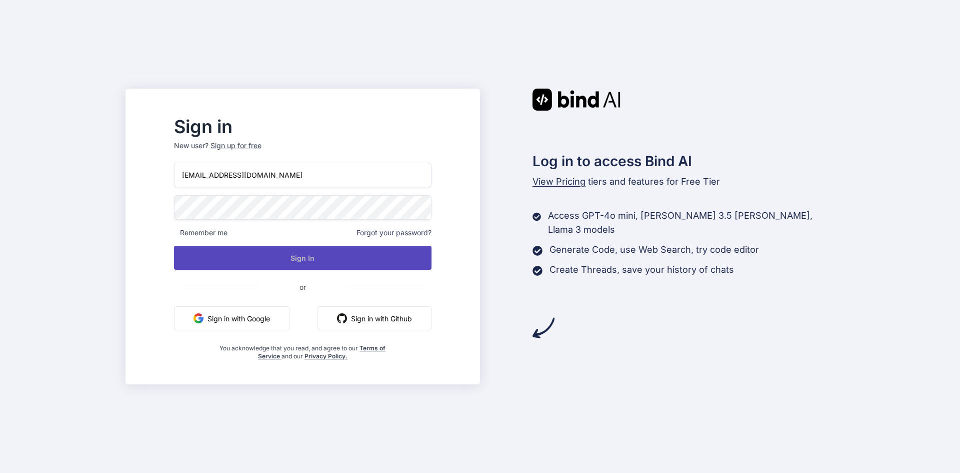
click at [326, 250] on button "Sign In" at bounding box center [303, 258] width 258 height 24
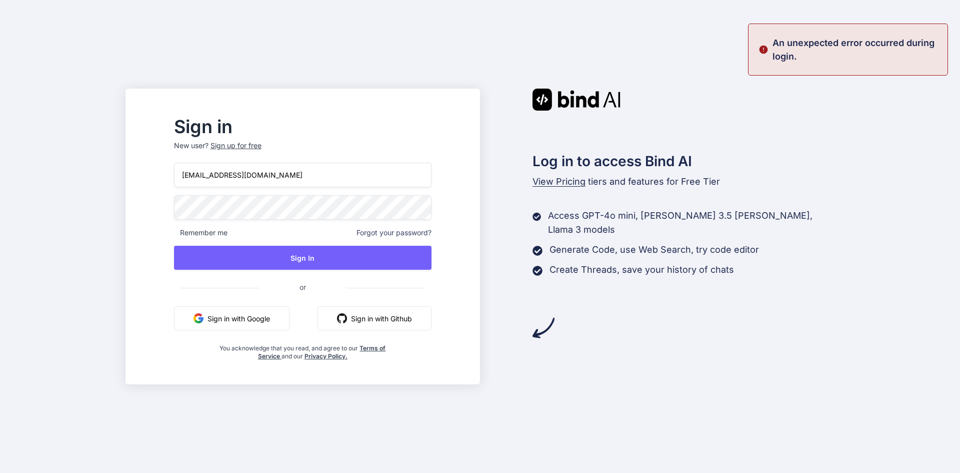
click at [307, 177] on input "[EMAIL_ADDRESS][DOMAIN_NAME]" at bounding box center [303, 175] width 258 height 25
drag, startPoint x: 290, startPoint y: 177, endPoint x: 185, endPoint y: 173, distance: 105.6
click at [185, 173] on div "Sign in New user? Sign up for free [EMAIL_ADDRESS][DOMAIN_NAME] Remember me For…" at bounding box center [303, 240] width 290 height 242
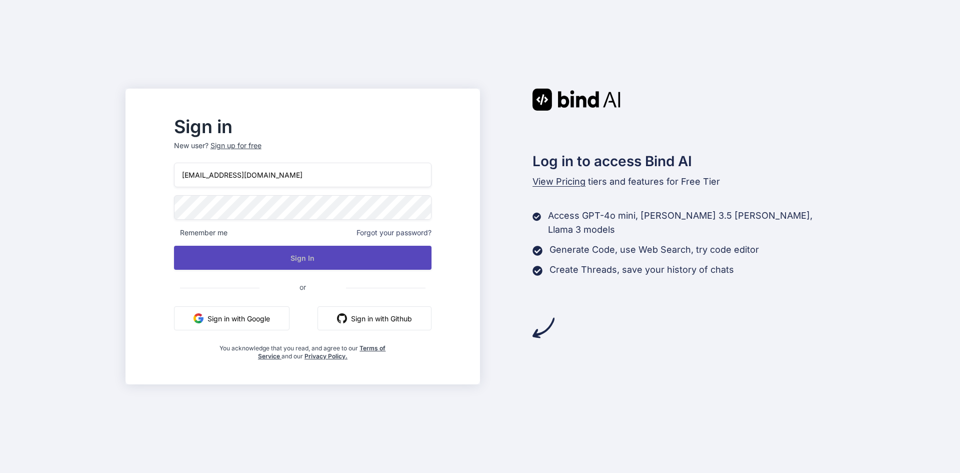
type input "[EMAIL_ADDRESS][DOMAIN_NAME]"
click at [343, 259] on button "Sign In" at bounding box center [303, 258] width 258 height 24
